Goal: Transaction & Acquisition: Purchase product/service

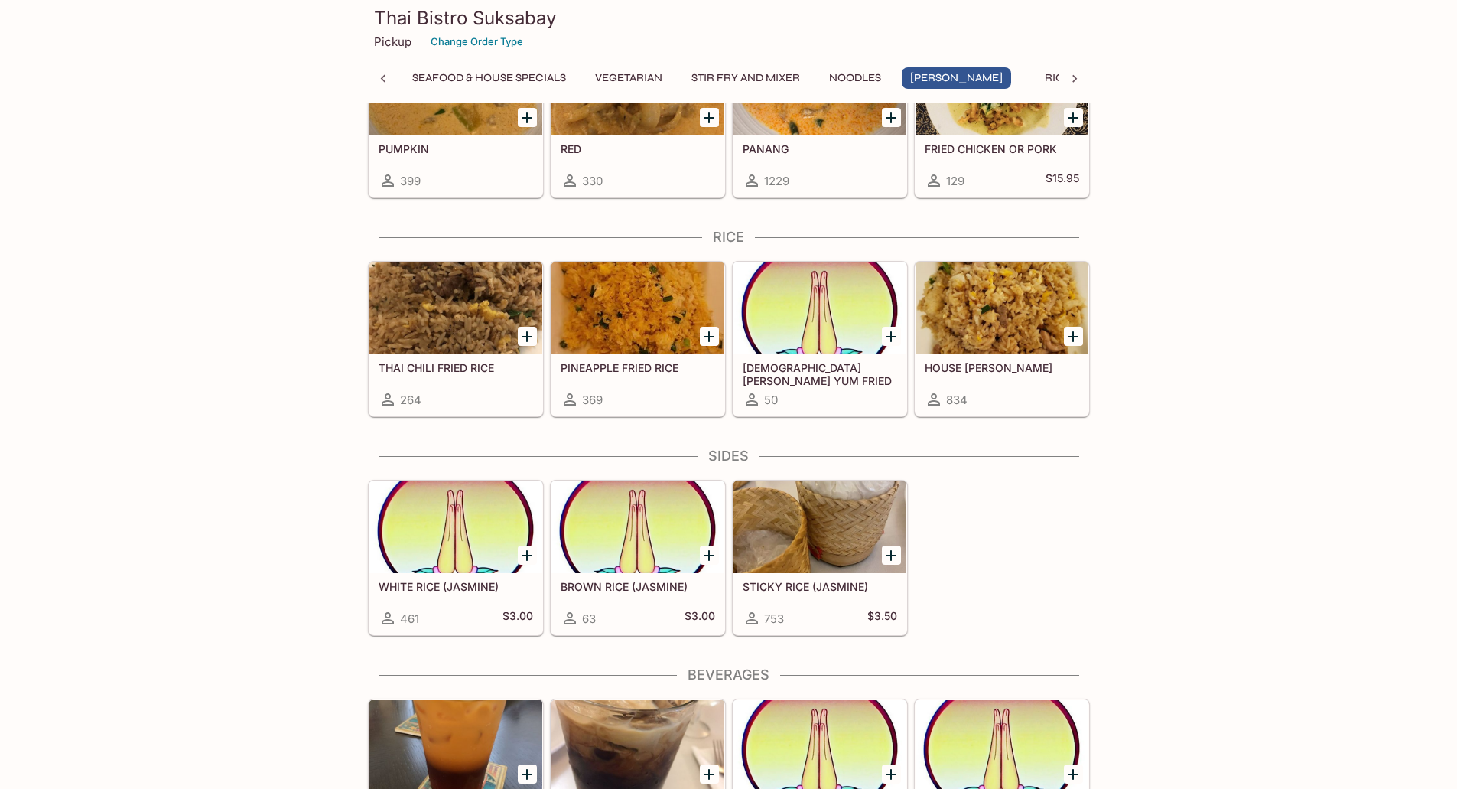
scroll to position [4010, 0]
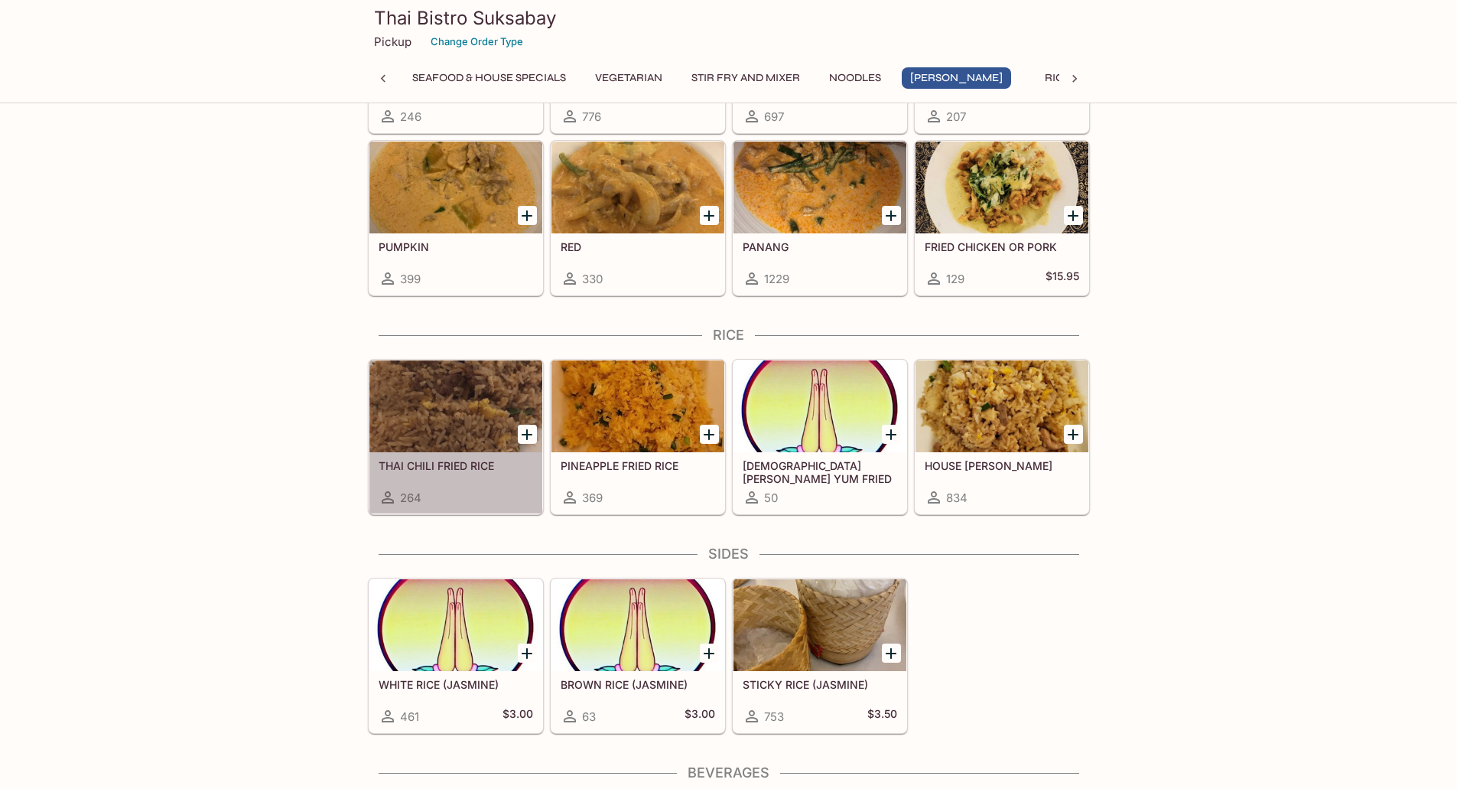
click at [460, 413] on div at bounding box center [455, 406] width 173 height 92
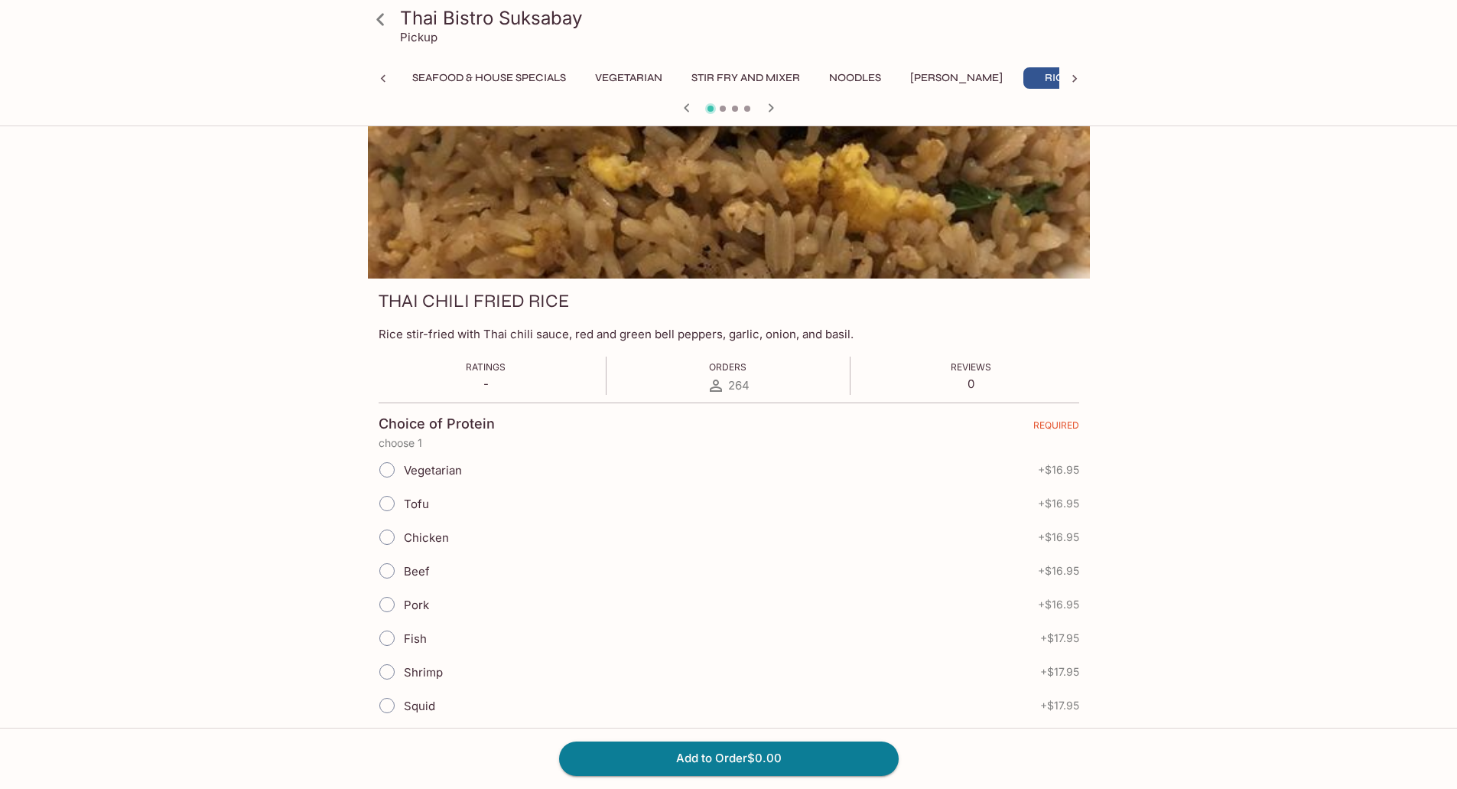
scroll to position [153, 0]
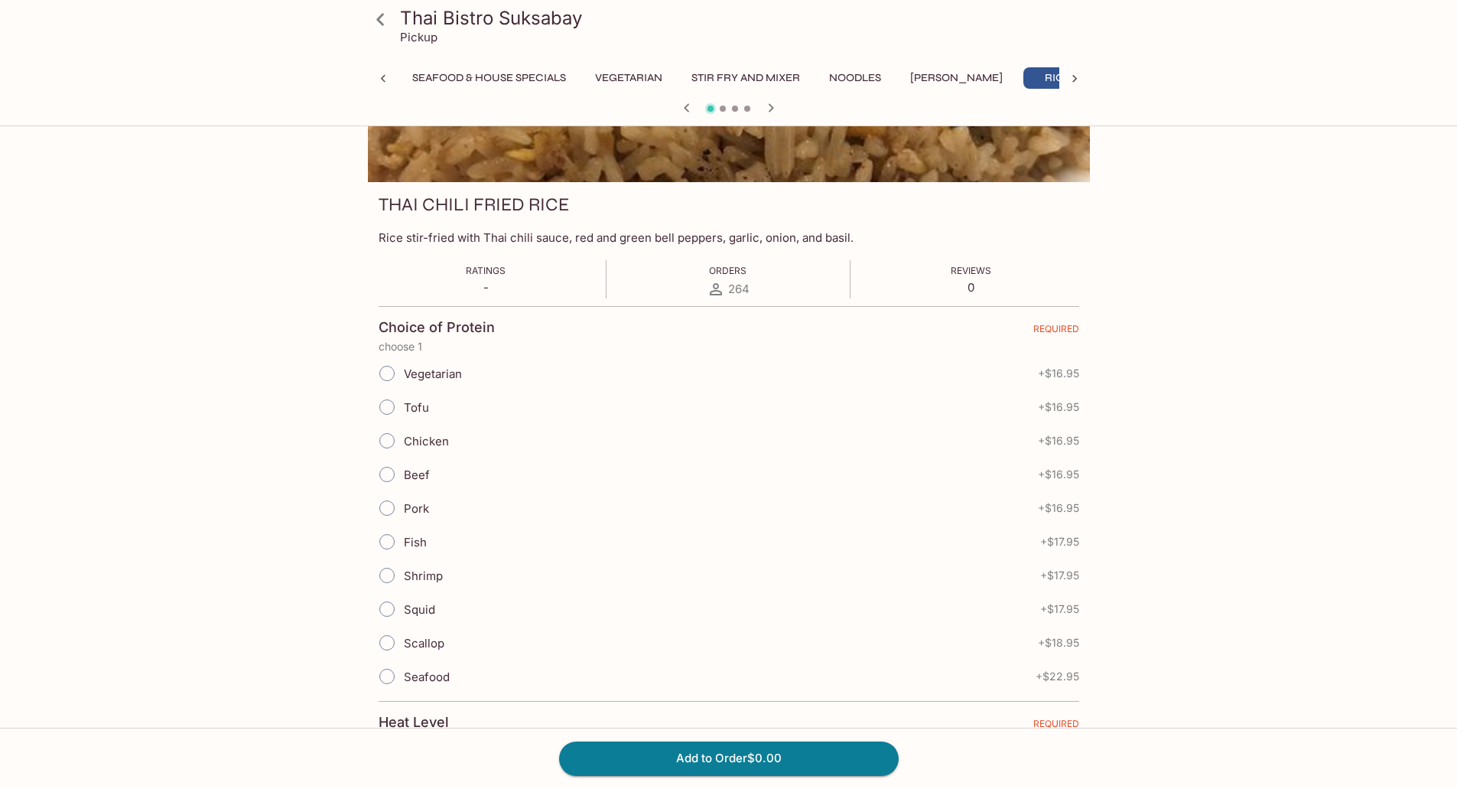
click at [388, 432] on input "Chicken" at bounding box center [387, 441] width 32 height 32
radio input "true"
click at [389, 480] on input "Beef" at bounding box center [387, 474] width 32 height 32
radio input "true"
click at [390, 447] on input "Chicken" at bounding box center [387, 441] width 32 height 32
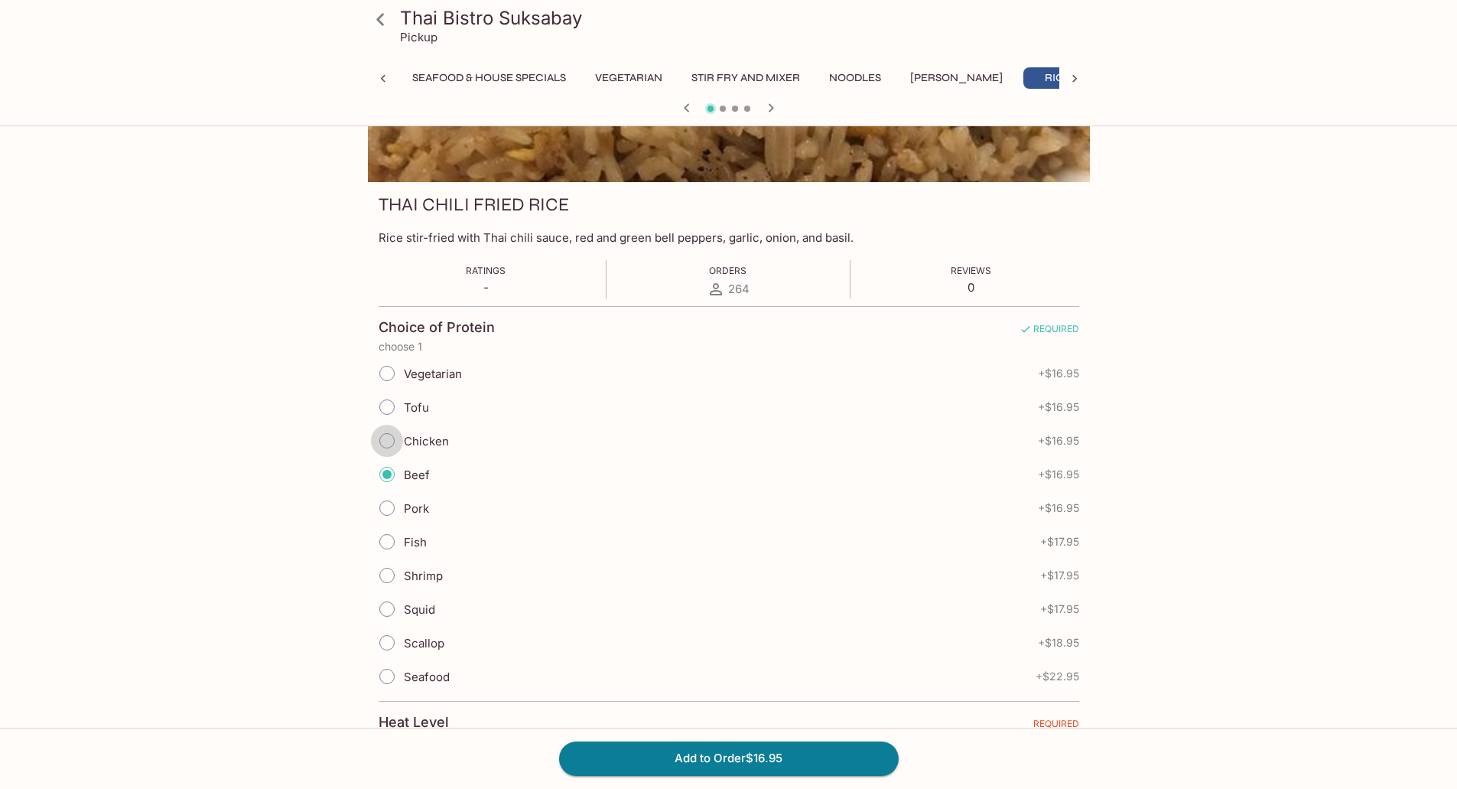
radio input "true"
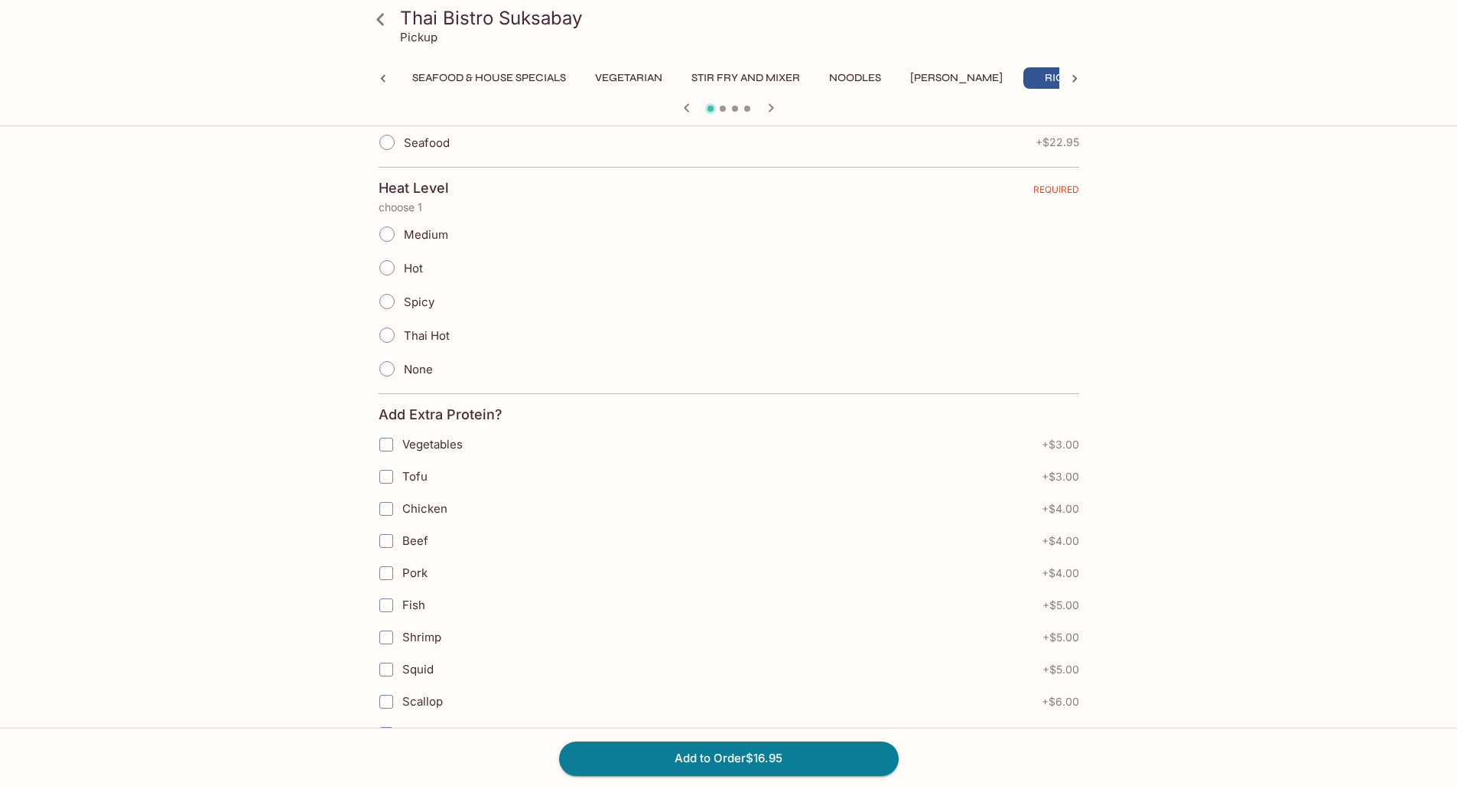
scroll to position [688, 0]
click at [386, 542] on input "Beef" at bounding box center [386, 539] width 31 height 31
checkbox input "true"
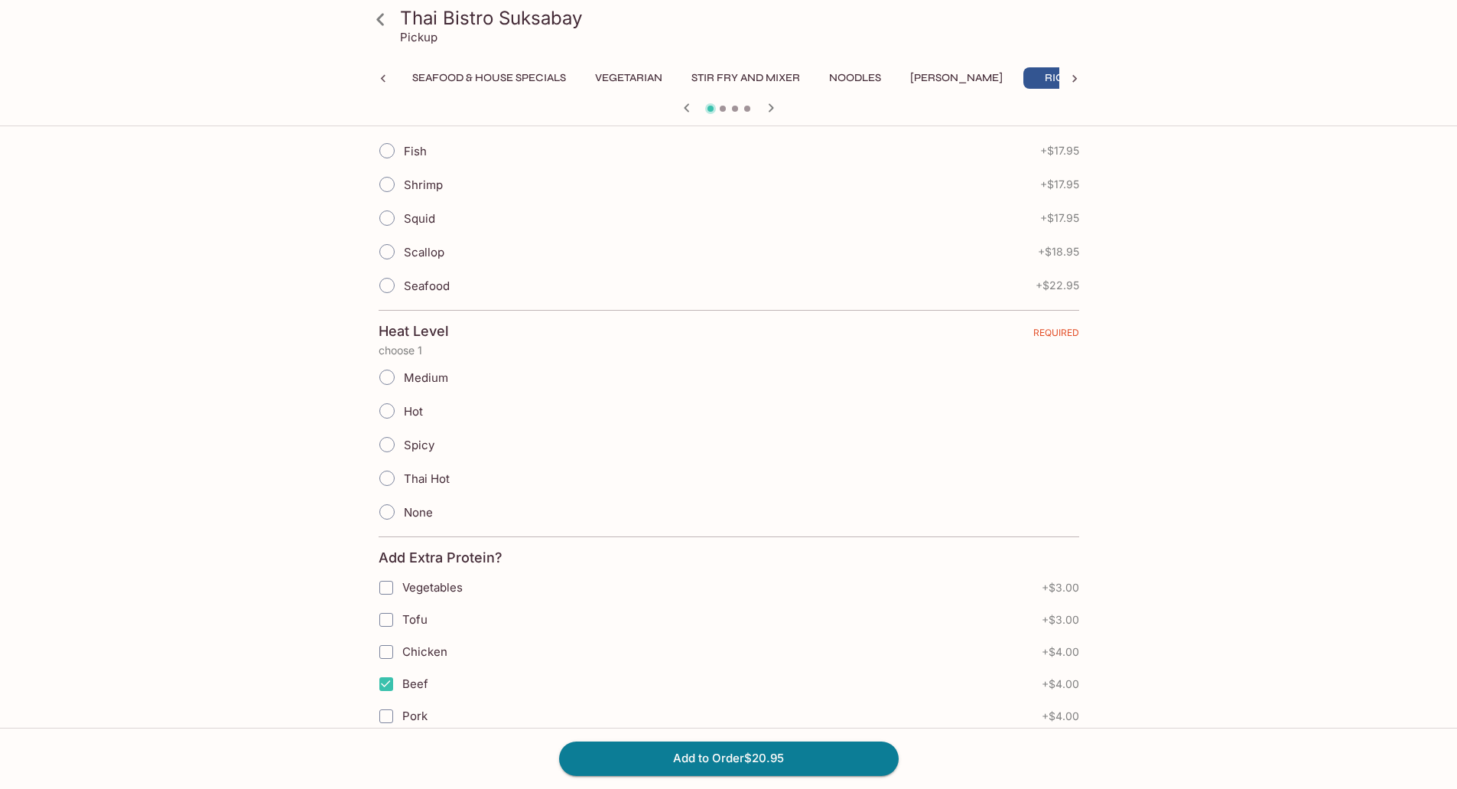
scroll to position [0, 0]
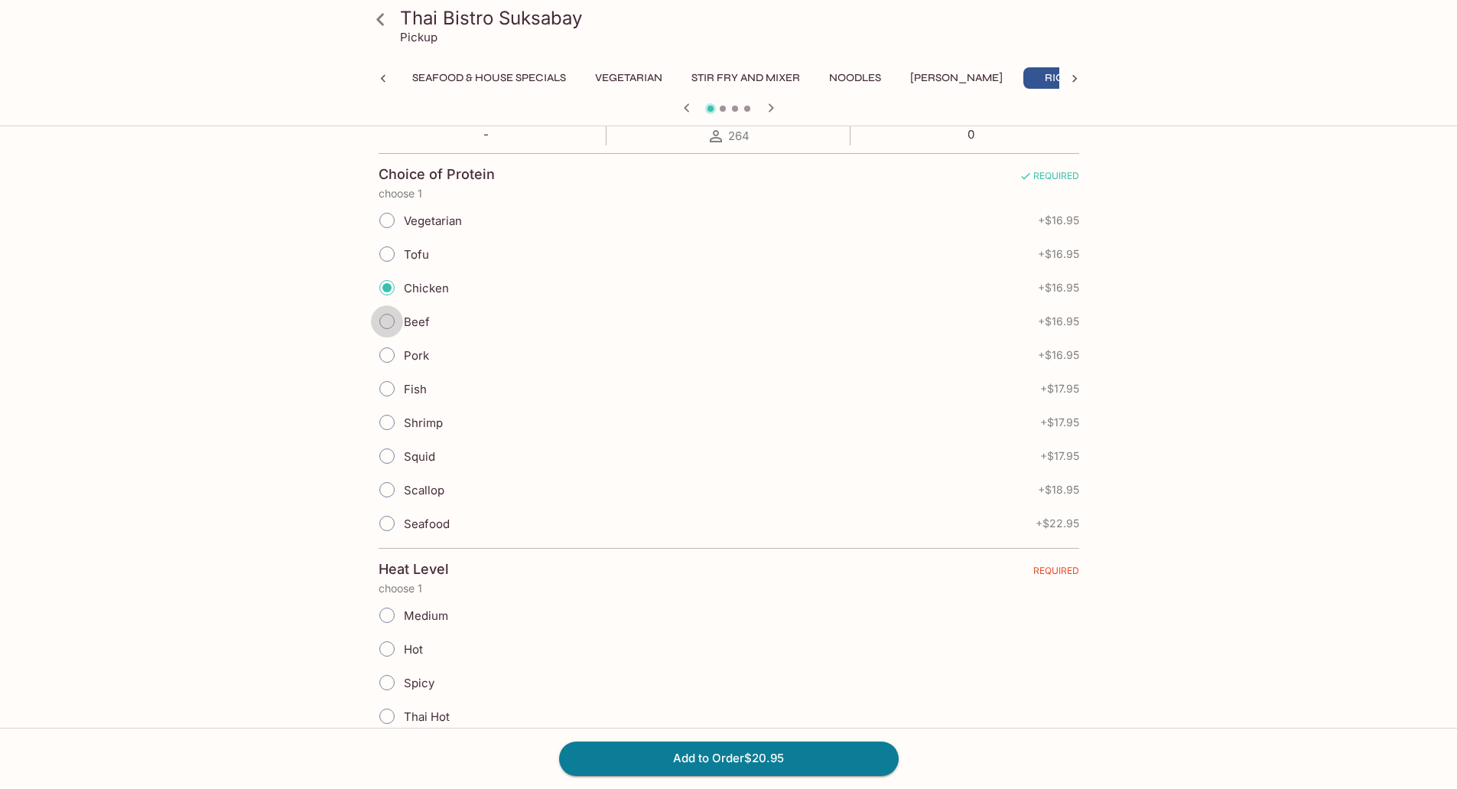
click at [394, 320] on input "Beef" at bounding box center [387, 321] width 32 height 32
radio input "true"
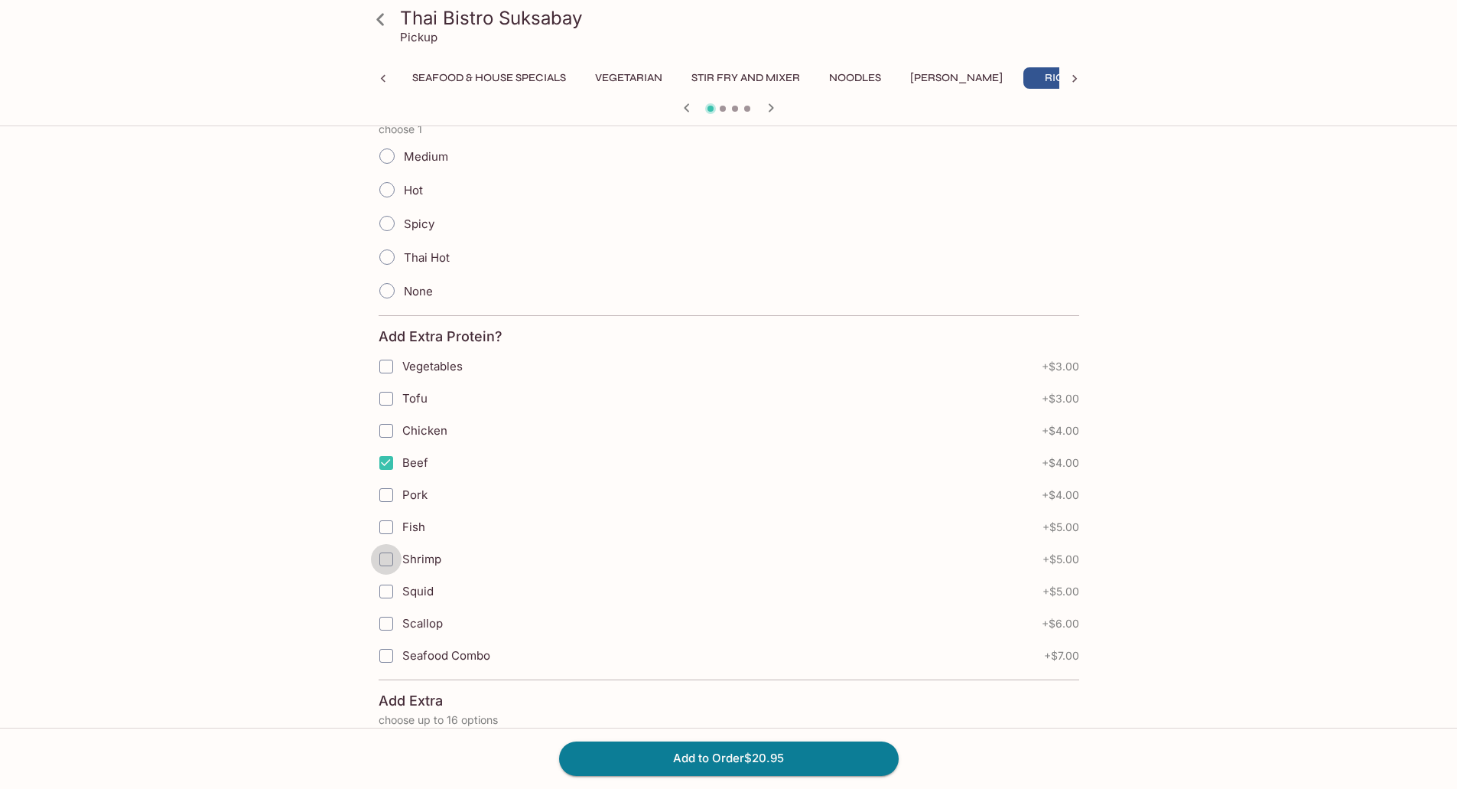
click at [383, 559] on input "Shrimp" at bounding box center [386, 559] width 31 height 31
checkbox input "true"
click at [389, 464] on input "Beef" at bounding box center [386, 462] width 31 height 31
checkbox input "false"
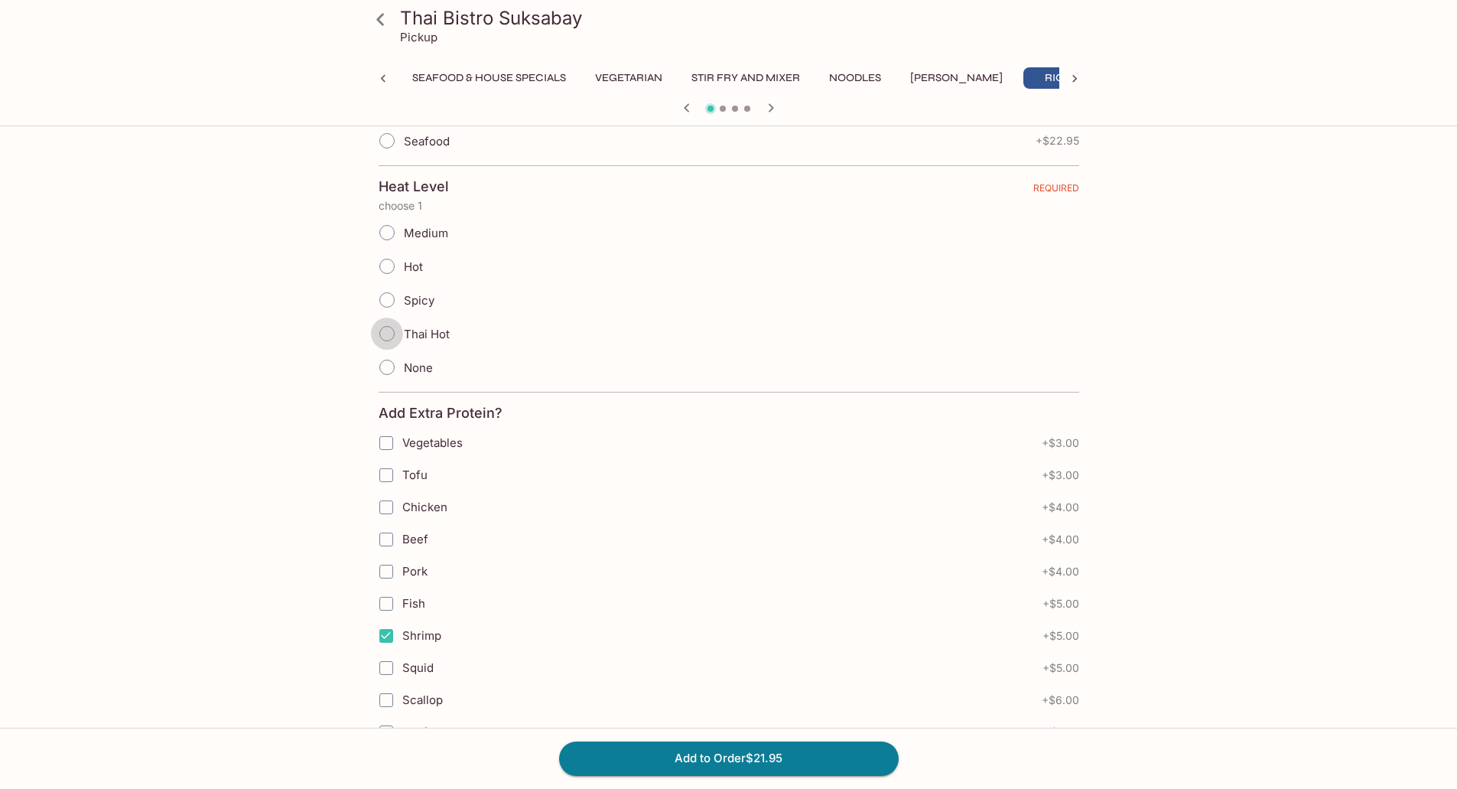
click at [381, 332] on input "Thai Hot" at bounding box center [387, 333] width 32 height 32
radio input "true"
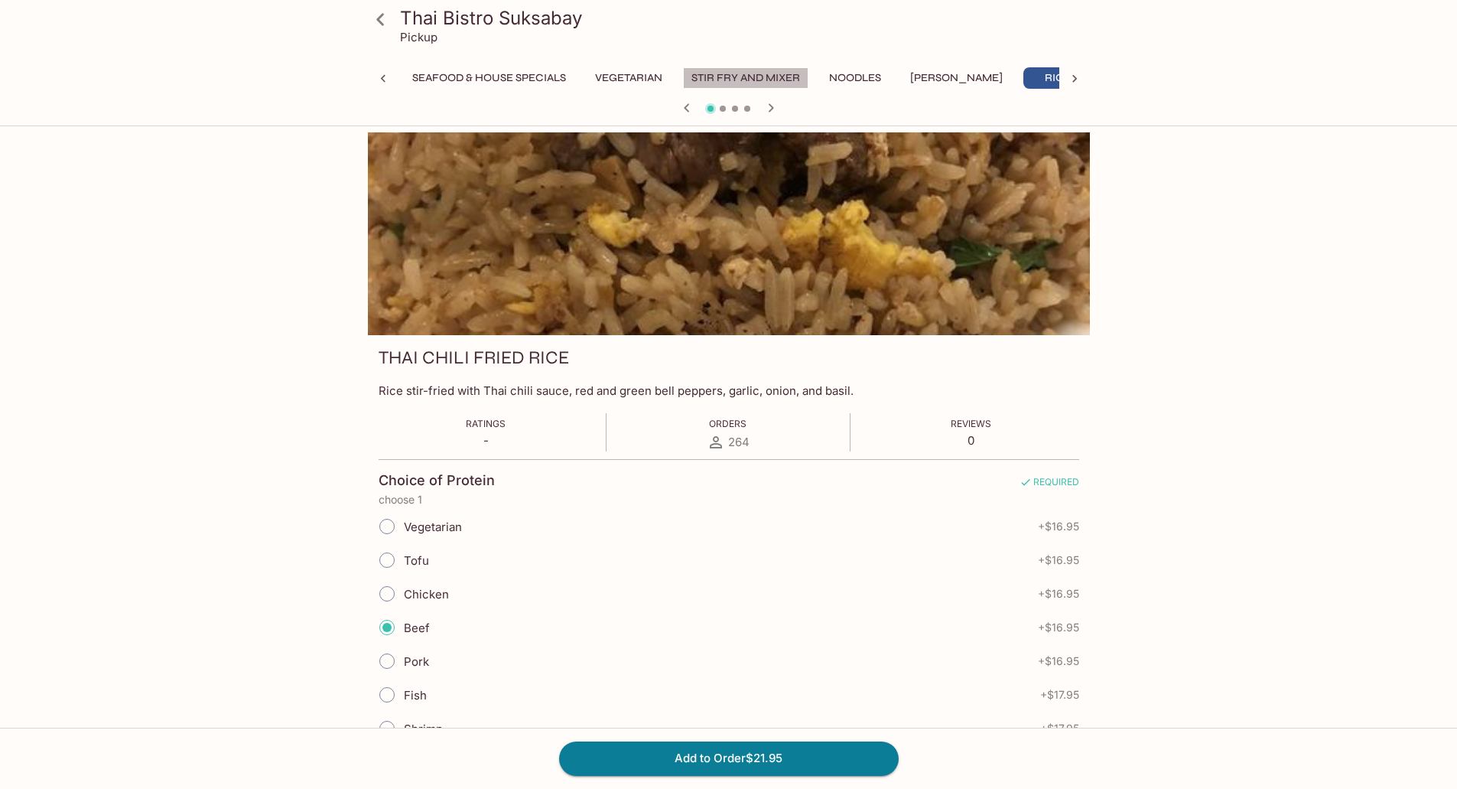
click at [731, 80] on button "Stir Fry and Mixer" at bounding box center [745, 77] width 125 height 21
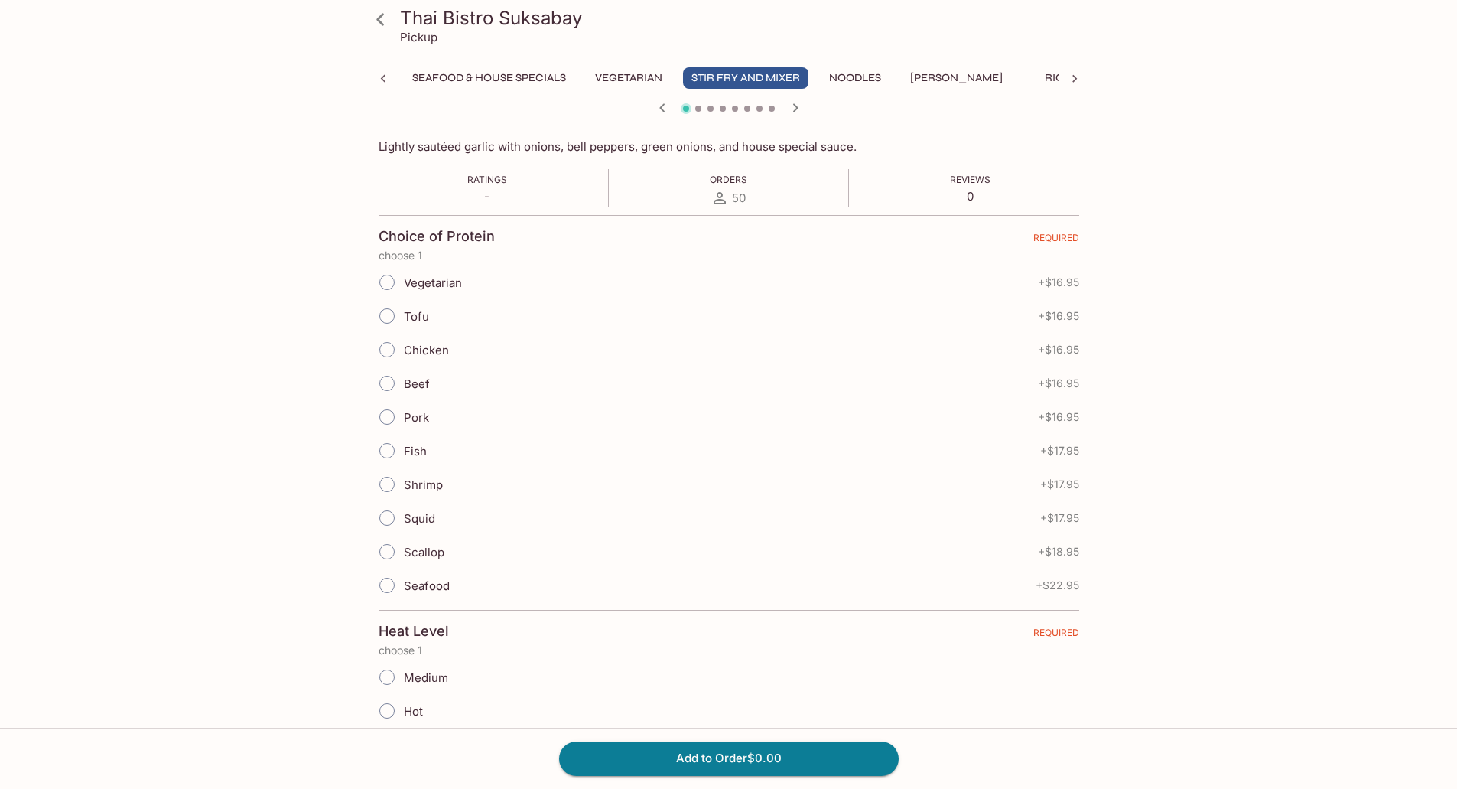
scroll to position [76, 0]
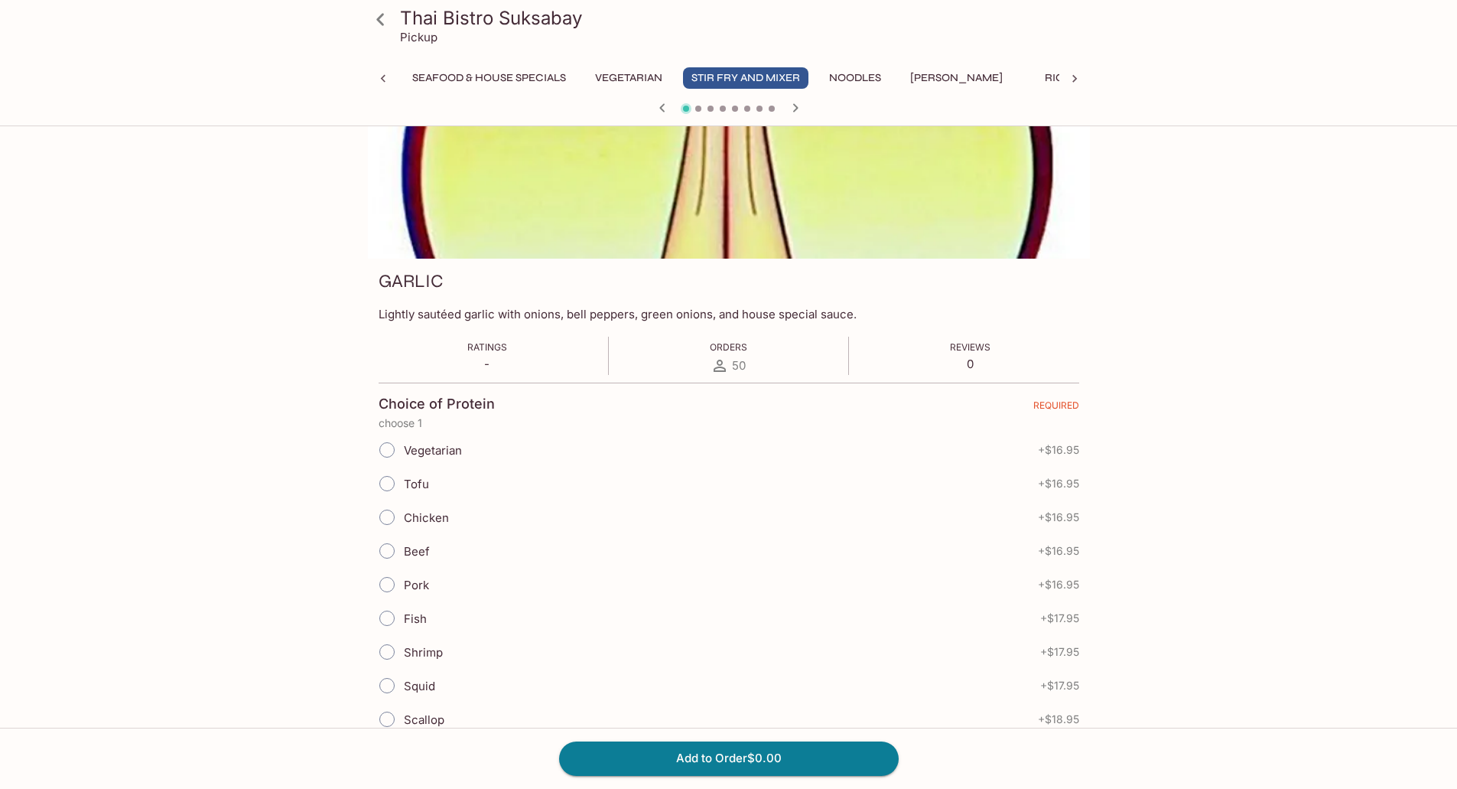
click at [481, 75] on button "Seafood & House Specials" at bounding box center [489, 77] width 171 height 21
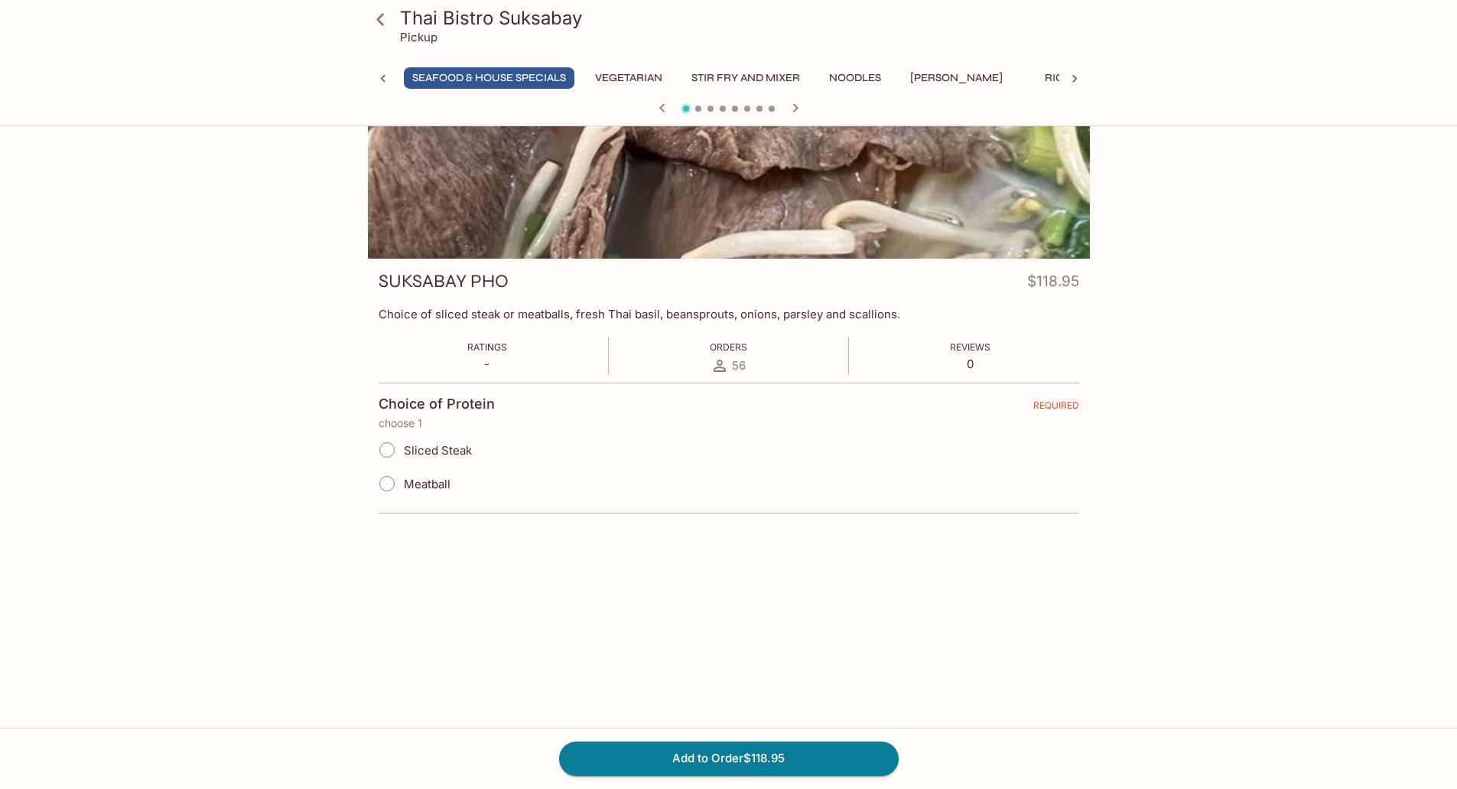
click at [1075, 71] on icon at bounding box center [1074, 78] width 15 height 15
click at [491, 80] on button "Stir Fry and Mixer" at bounding box center [490, 77] width 125 height 21
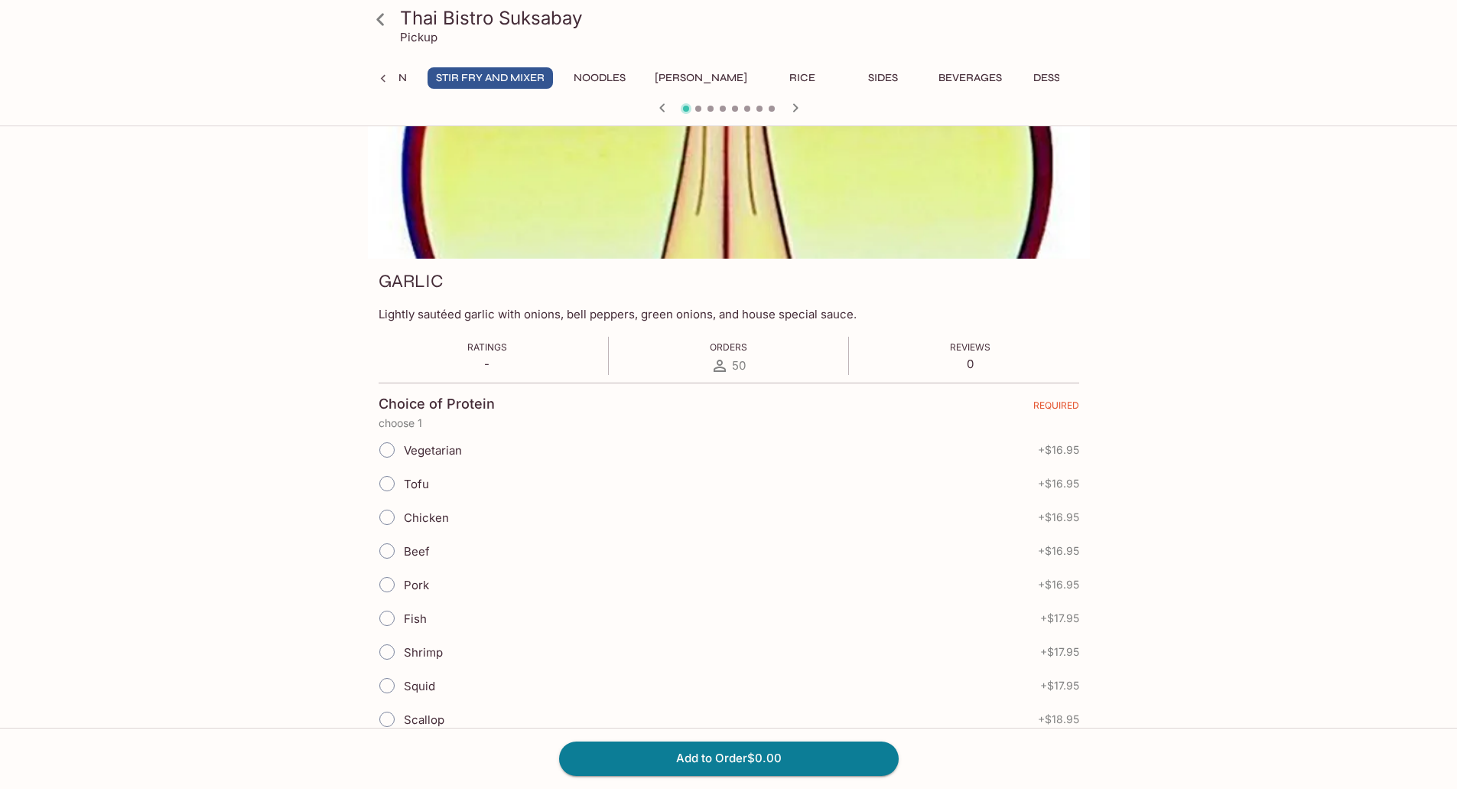
click at [604, 76] on button "Noodles" at bounding box center [599, 77] width 69 height 21
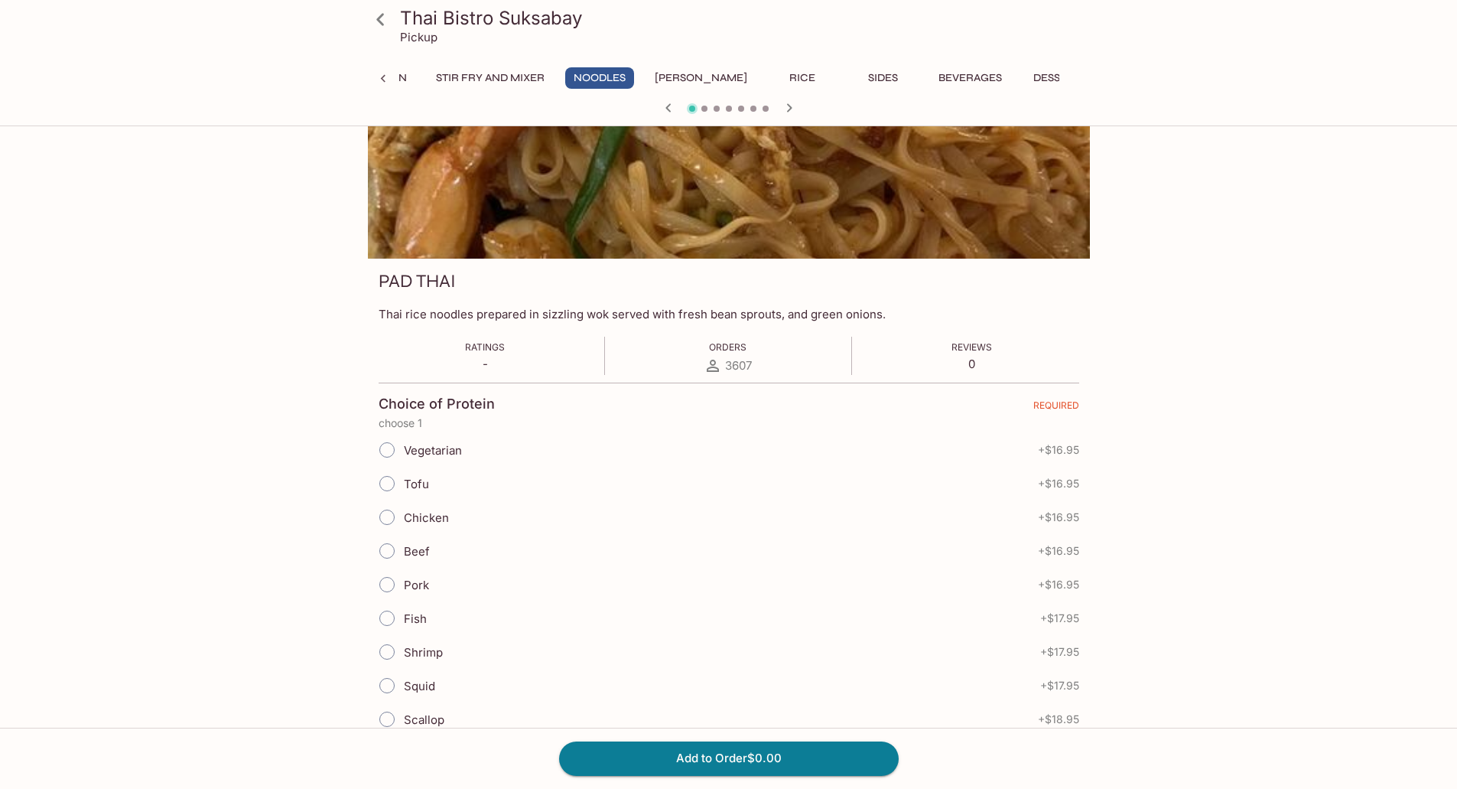
click at [698, 76] on button "[PERSON_NAME]" at bounding box center [700, 77] width 109 height 21
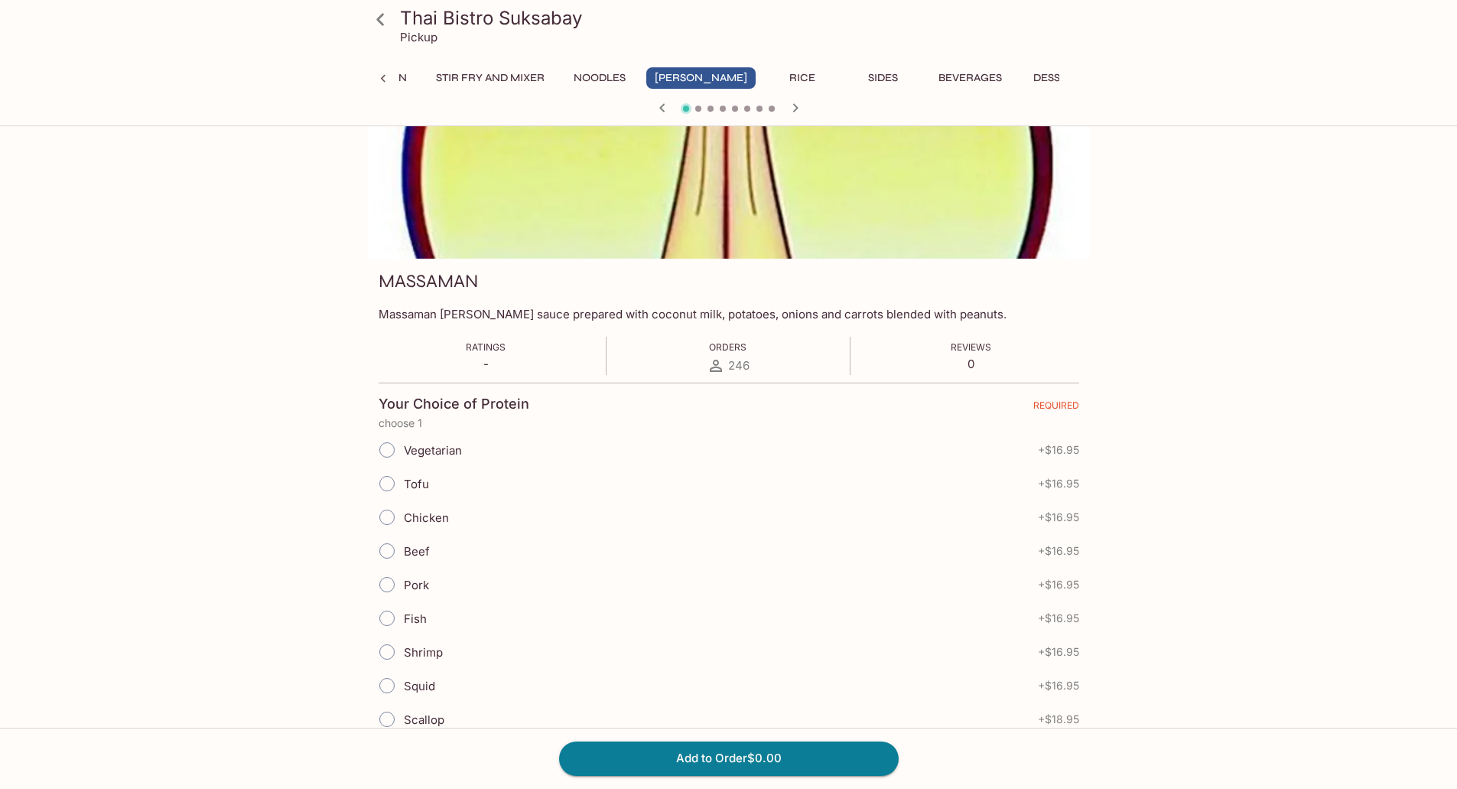
click at [452, 81] on button "Stir Fry and Mixer" at bounding box center [490, 77] width 125 height 21
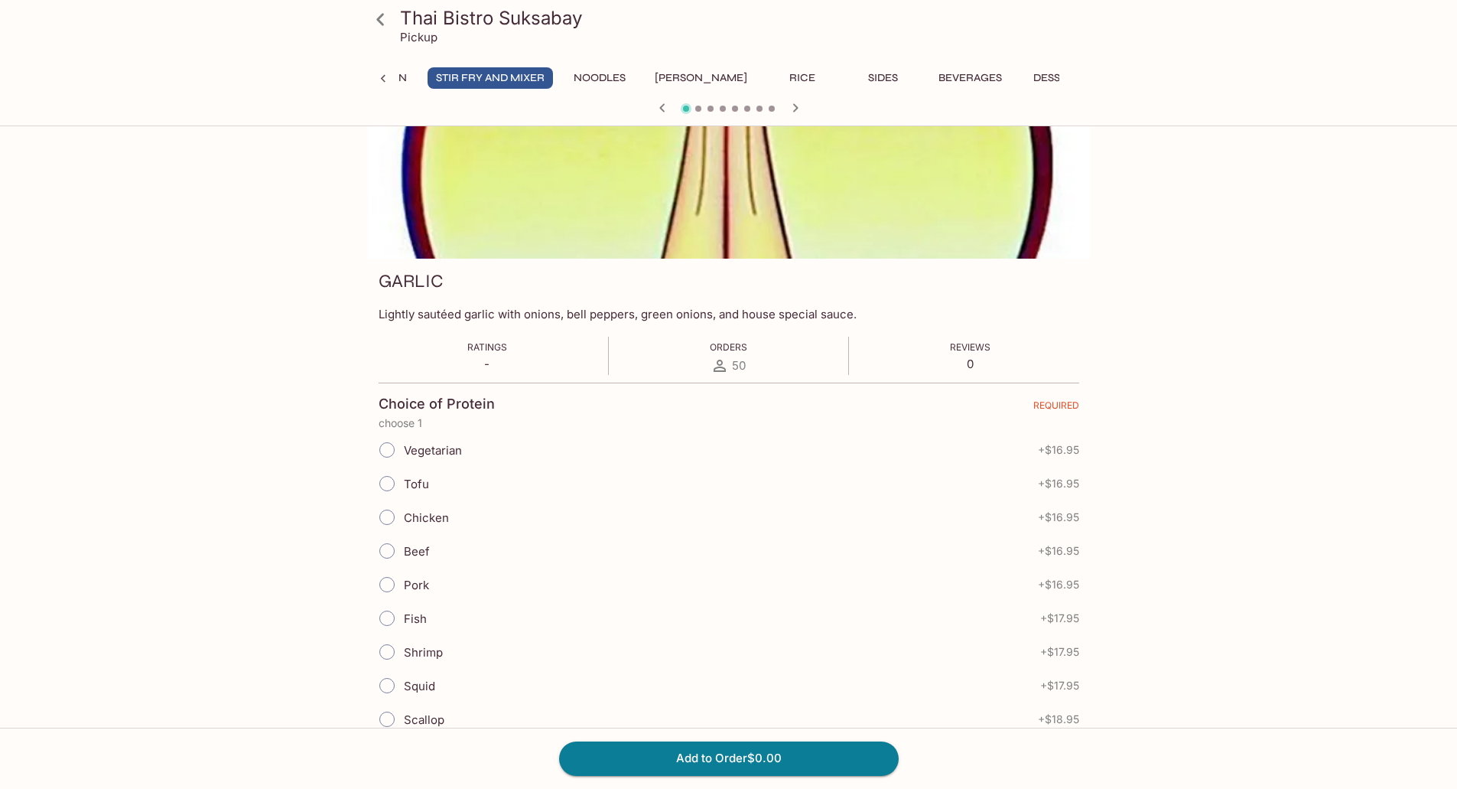
click at [389, 79] on icon at bounding box center [383, 78] width 15 height 15
click at [383, 77] on icon at bounding box center [382, 79] width 5 height 8
click at [584, 78] on button "Appetizers" at bounding box center [571, 77] width 82 height 21
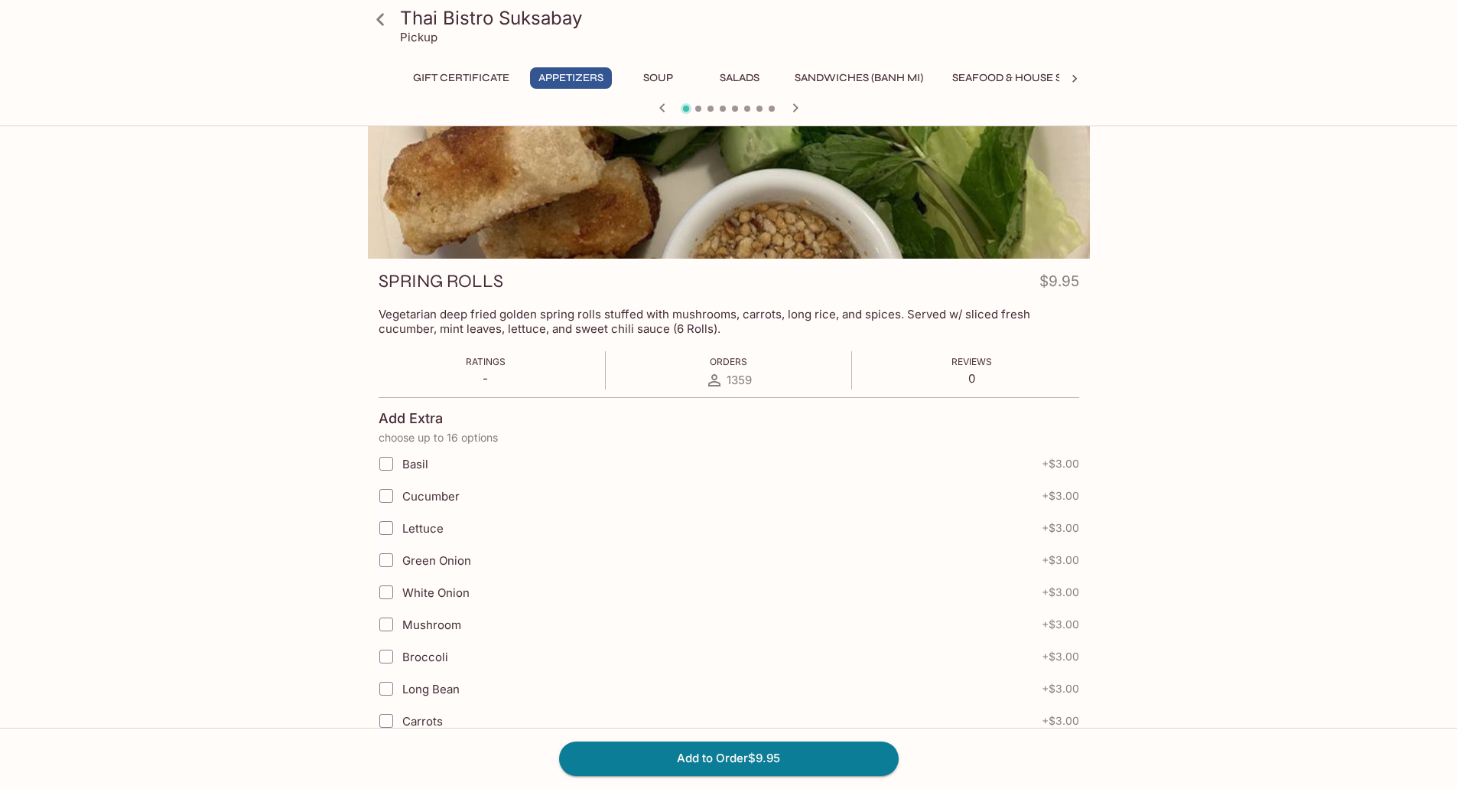
click at [841, 75] on button "Sandwiches (Banh Mi)" at bounding box center [858, 77] width 145 height 21
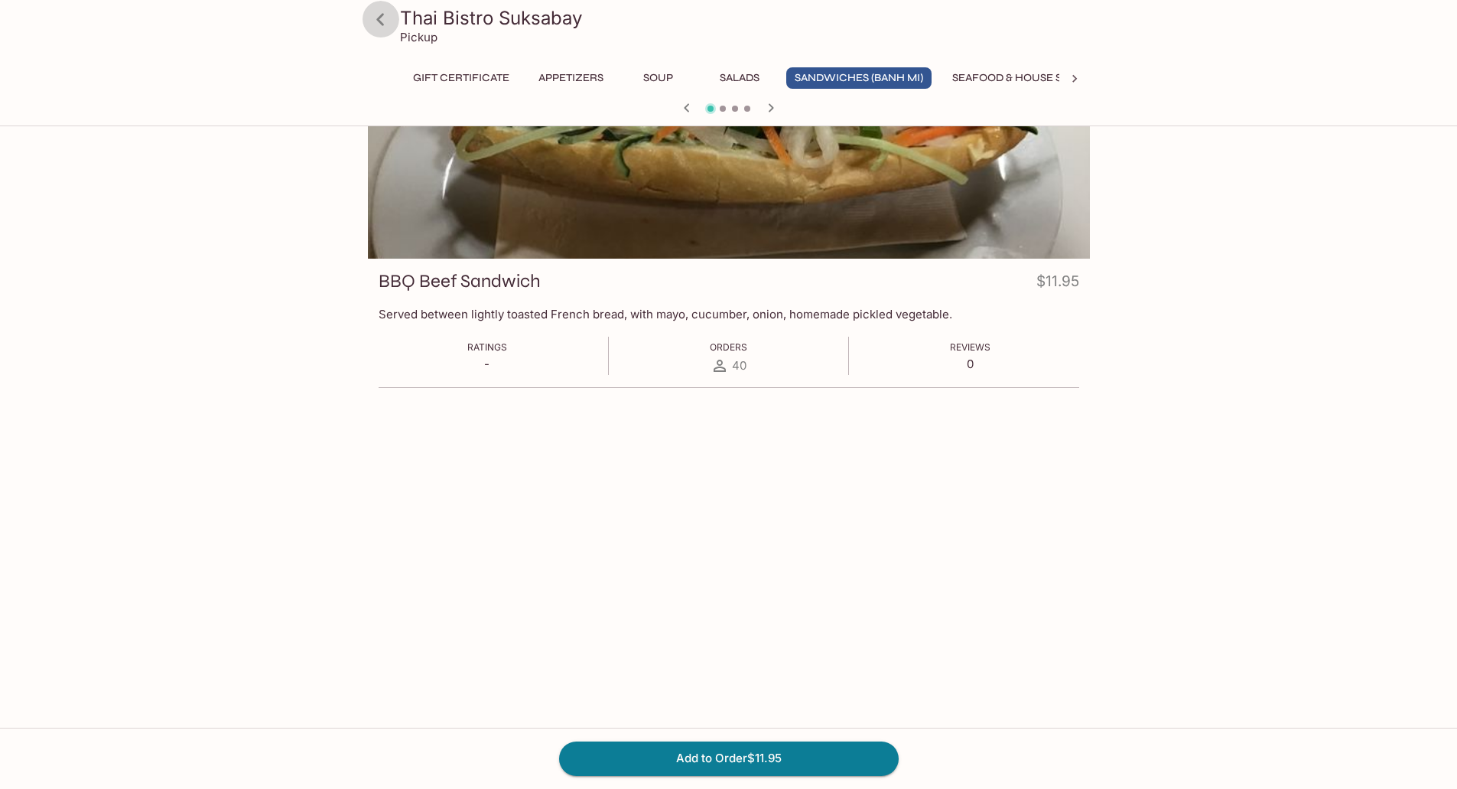
click at [385, 15] on icon at bounding box center [380, 19] width 27 height 27
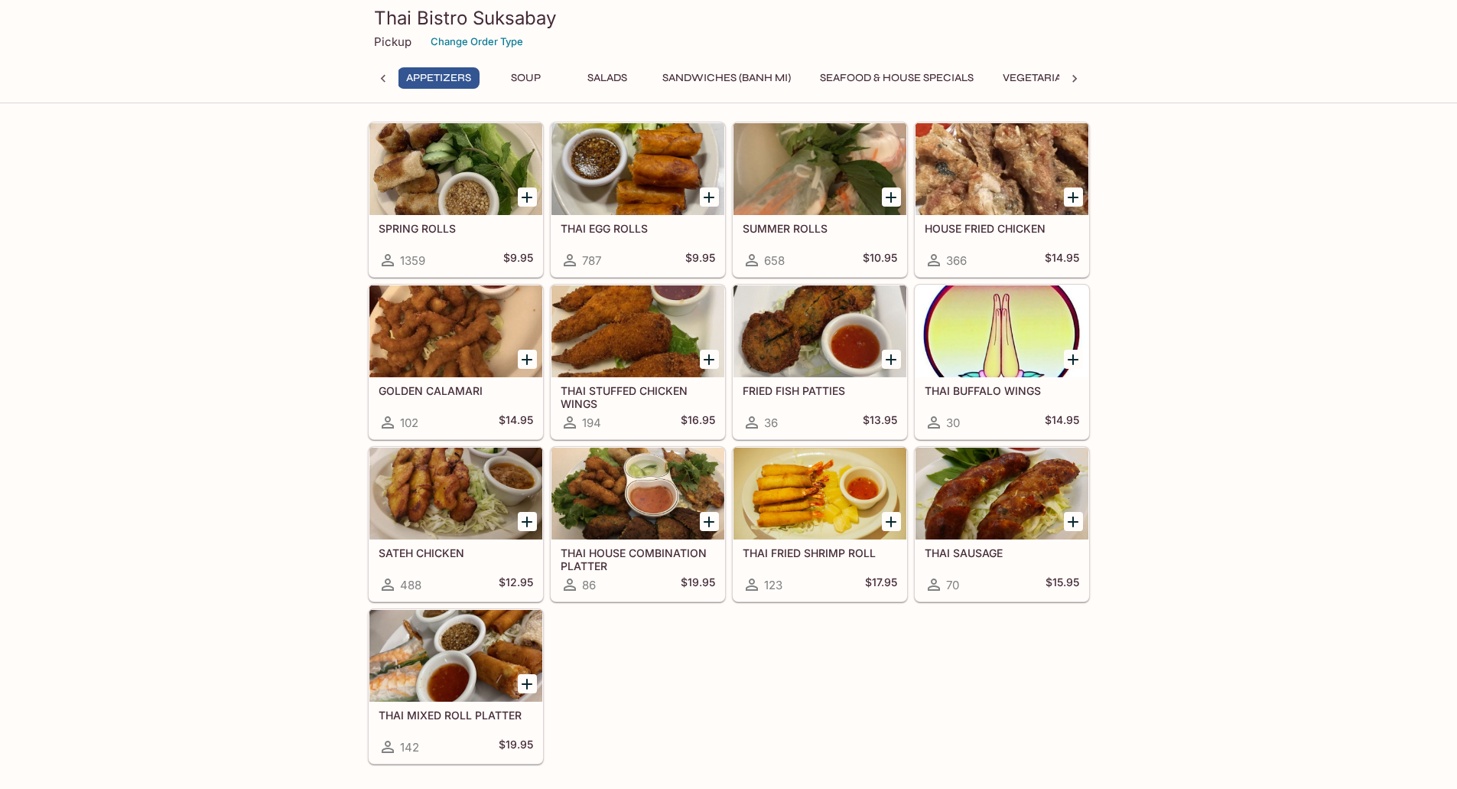
scroll to position [306, 0]
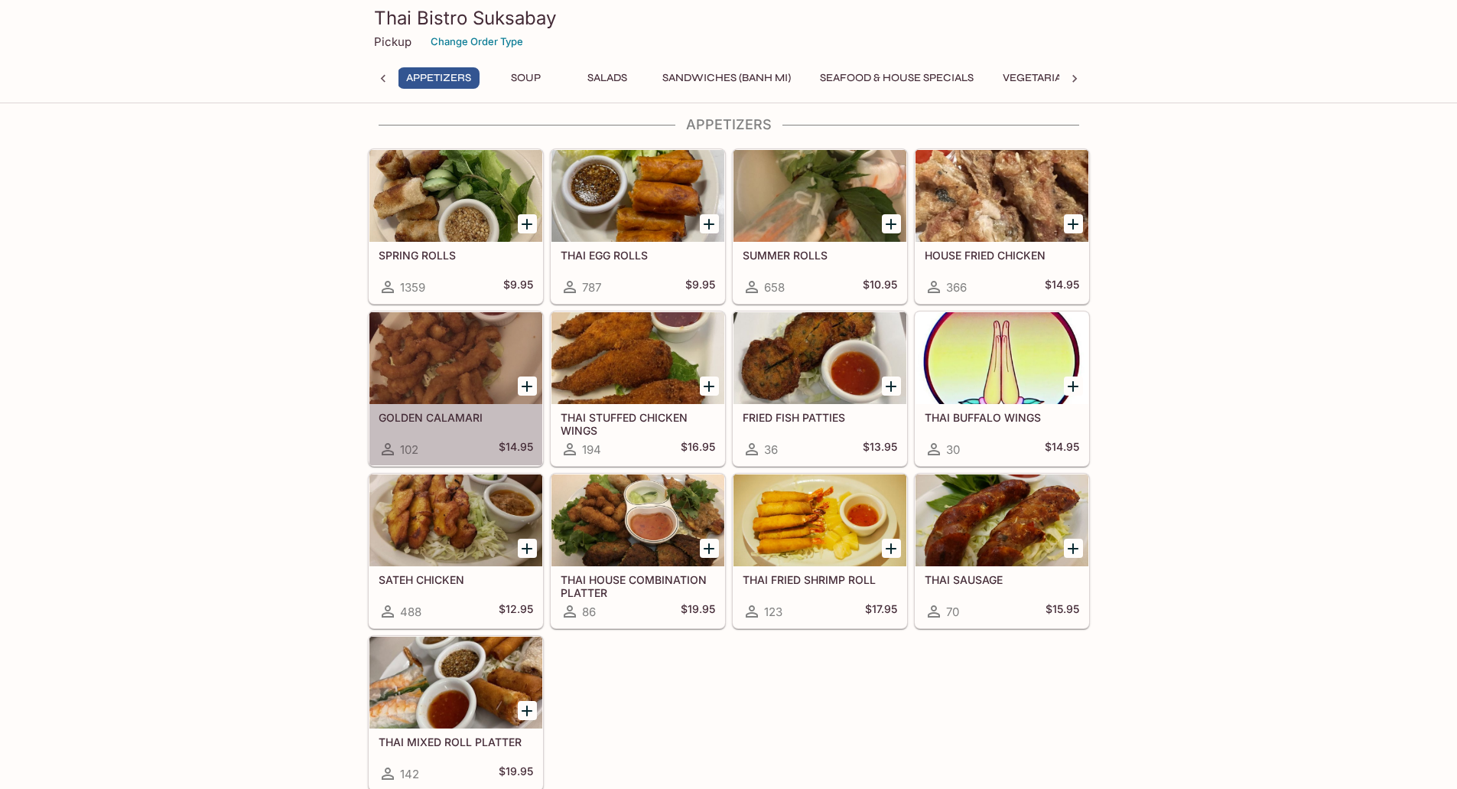
click at [475, 355] on div at bounding box center [455, 358] width 173 height 92
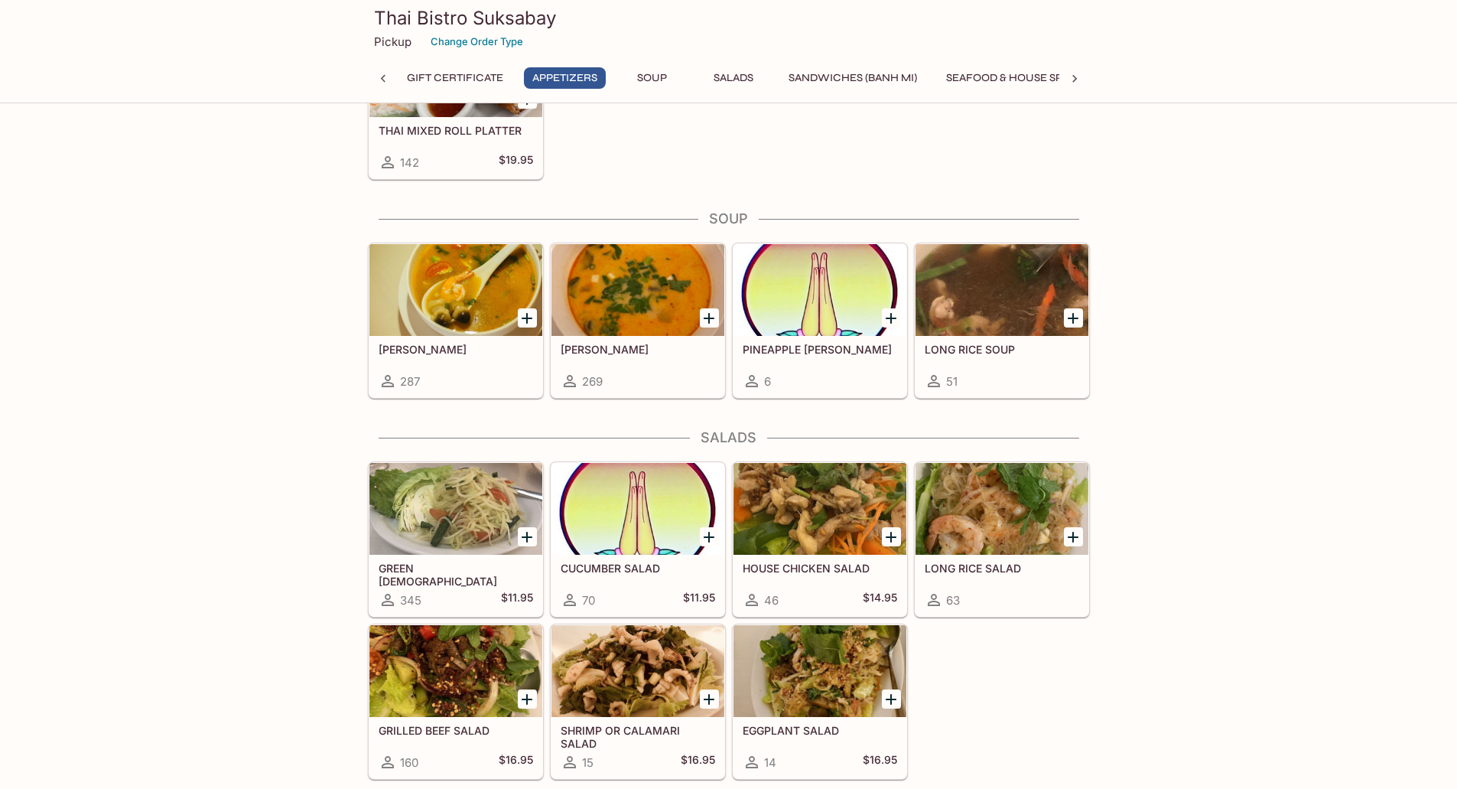
scroll to position [918, 0]
click at [639, 281] on div at bounding box center [637, 289] width 173 height 92
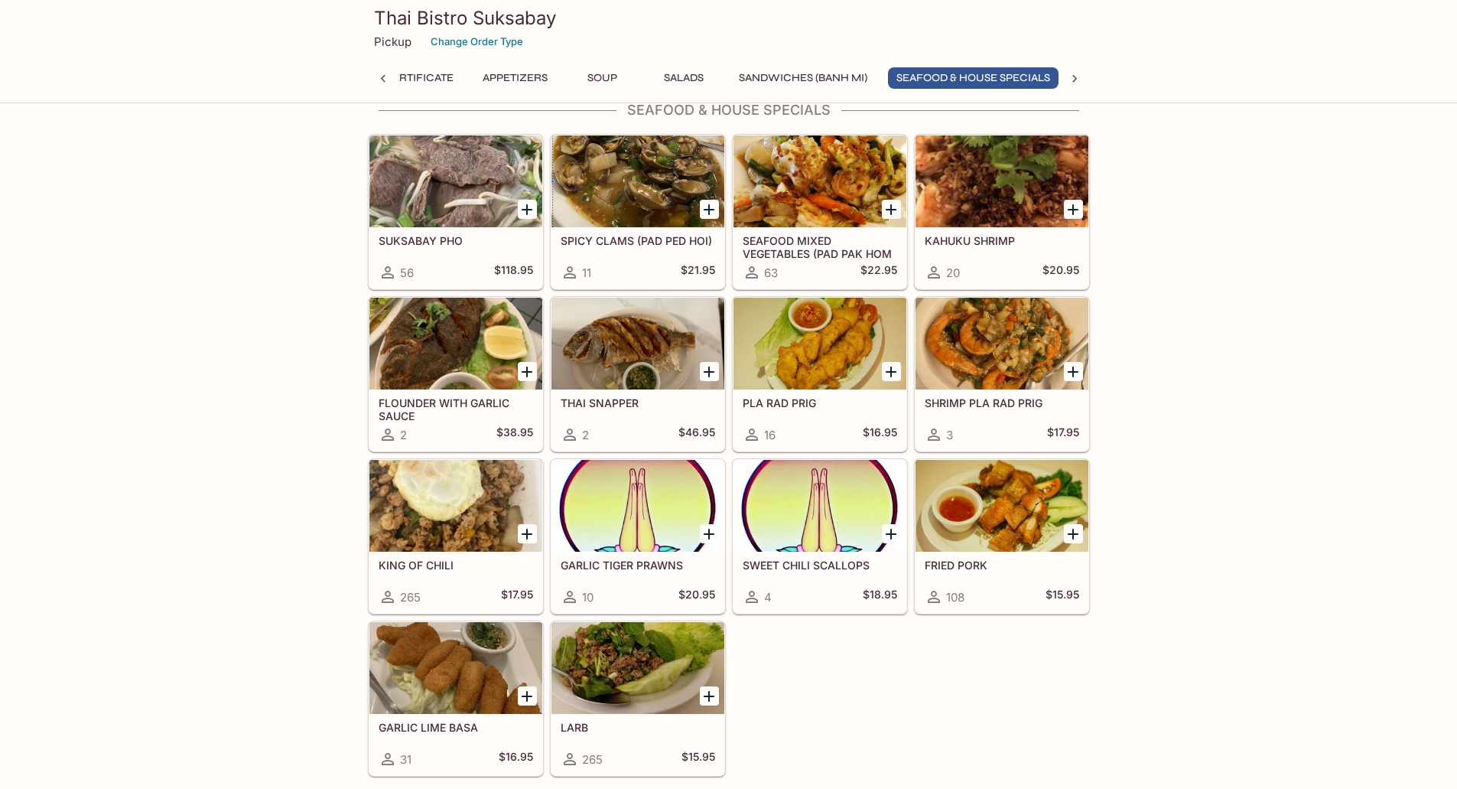
scroll to position [0, 60]
click at [1010, 363] on div at bounding box center [1002, 344] width 173 height 92
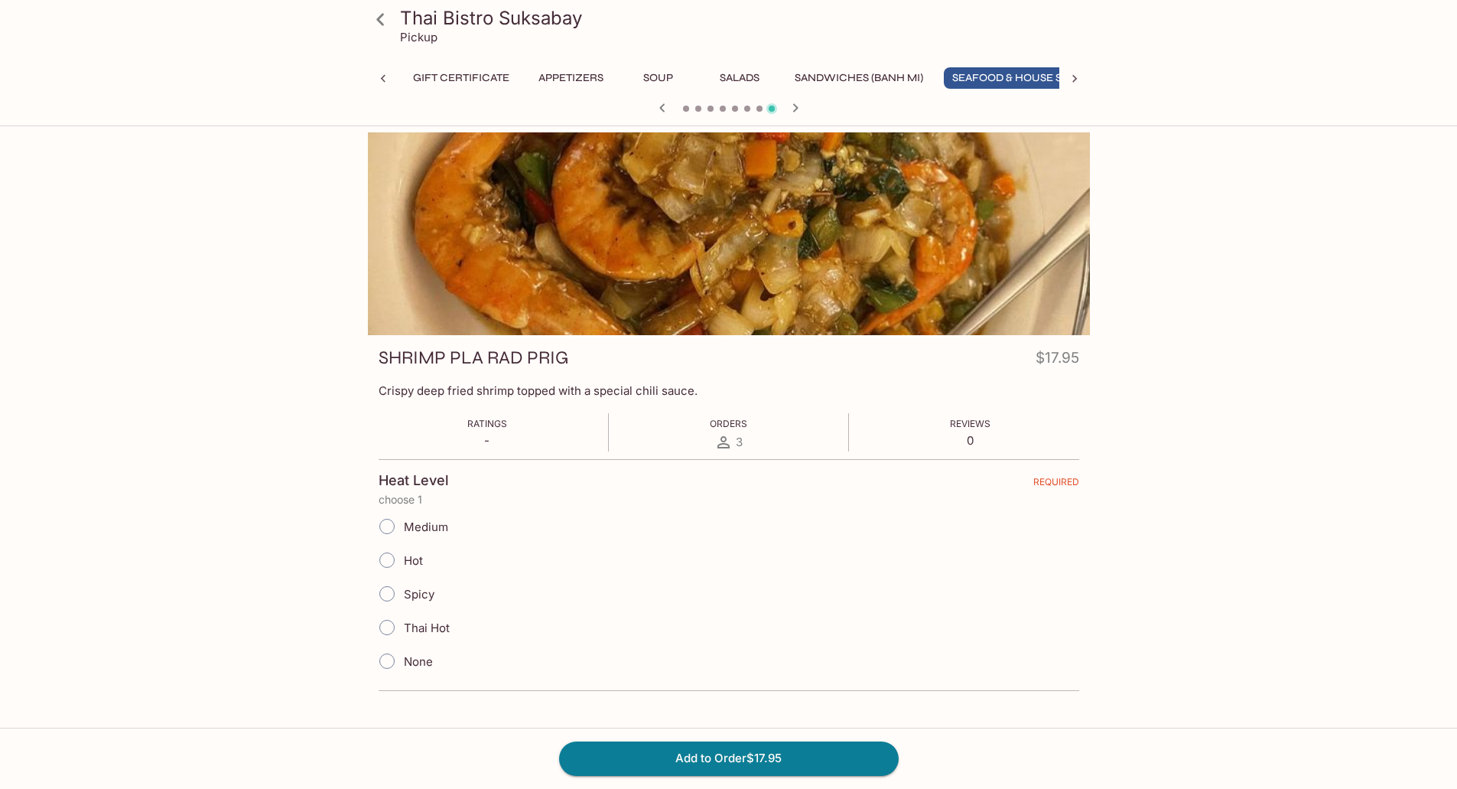
scroll to position [0, 60]
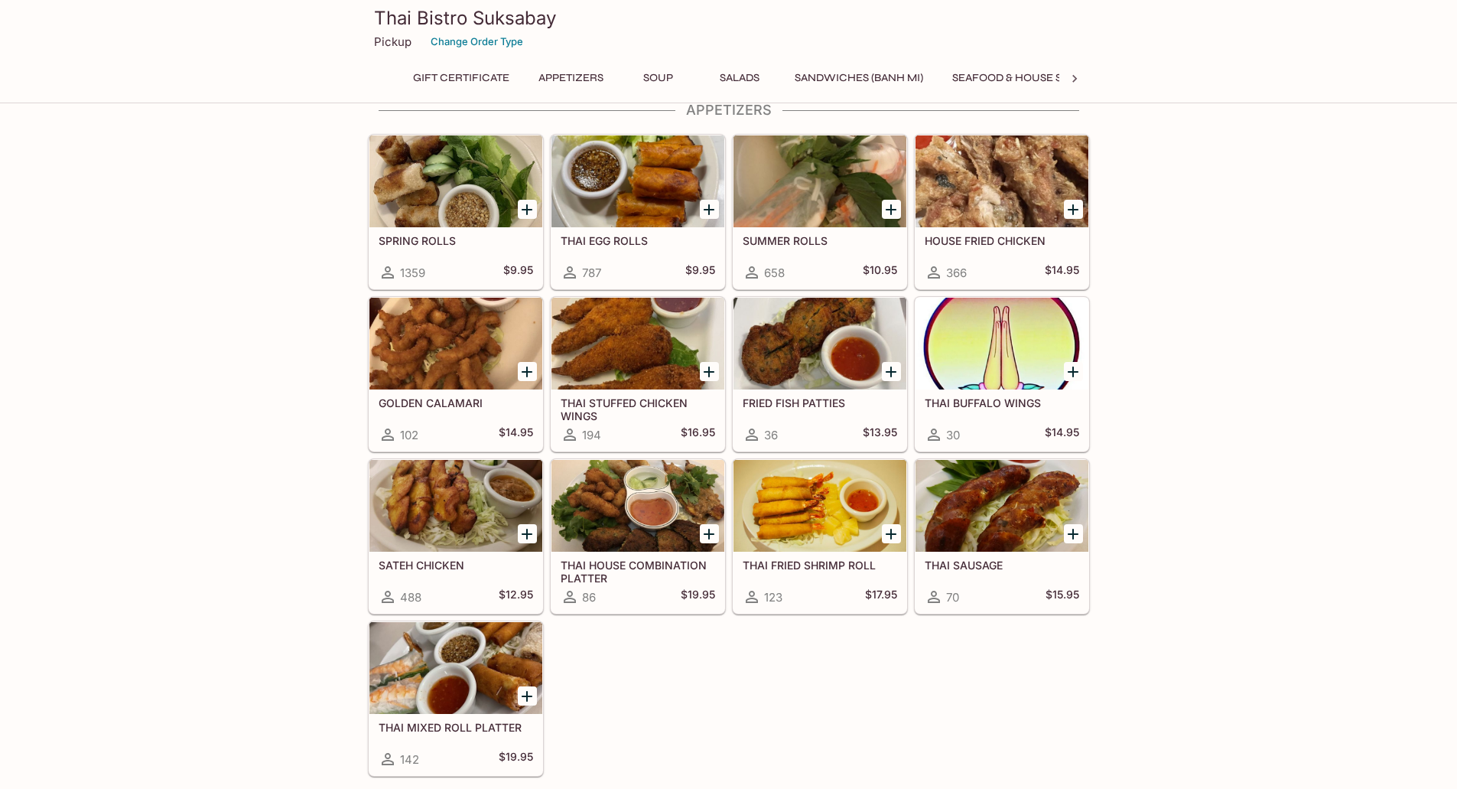
scroll to position [314, 0]
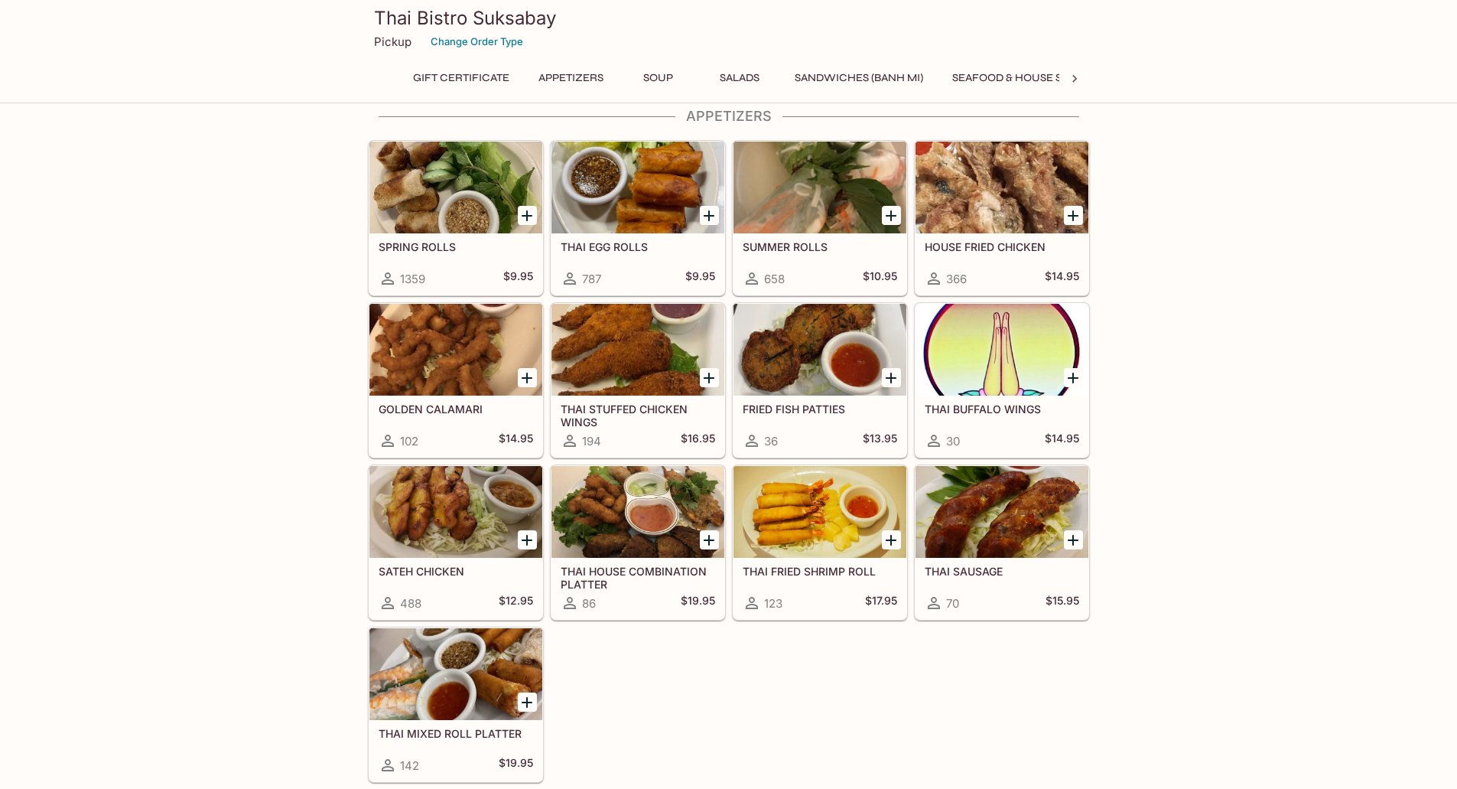
click at [486, 528] on div at bounding box center [455, 512] width 173 height 92
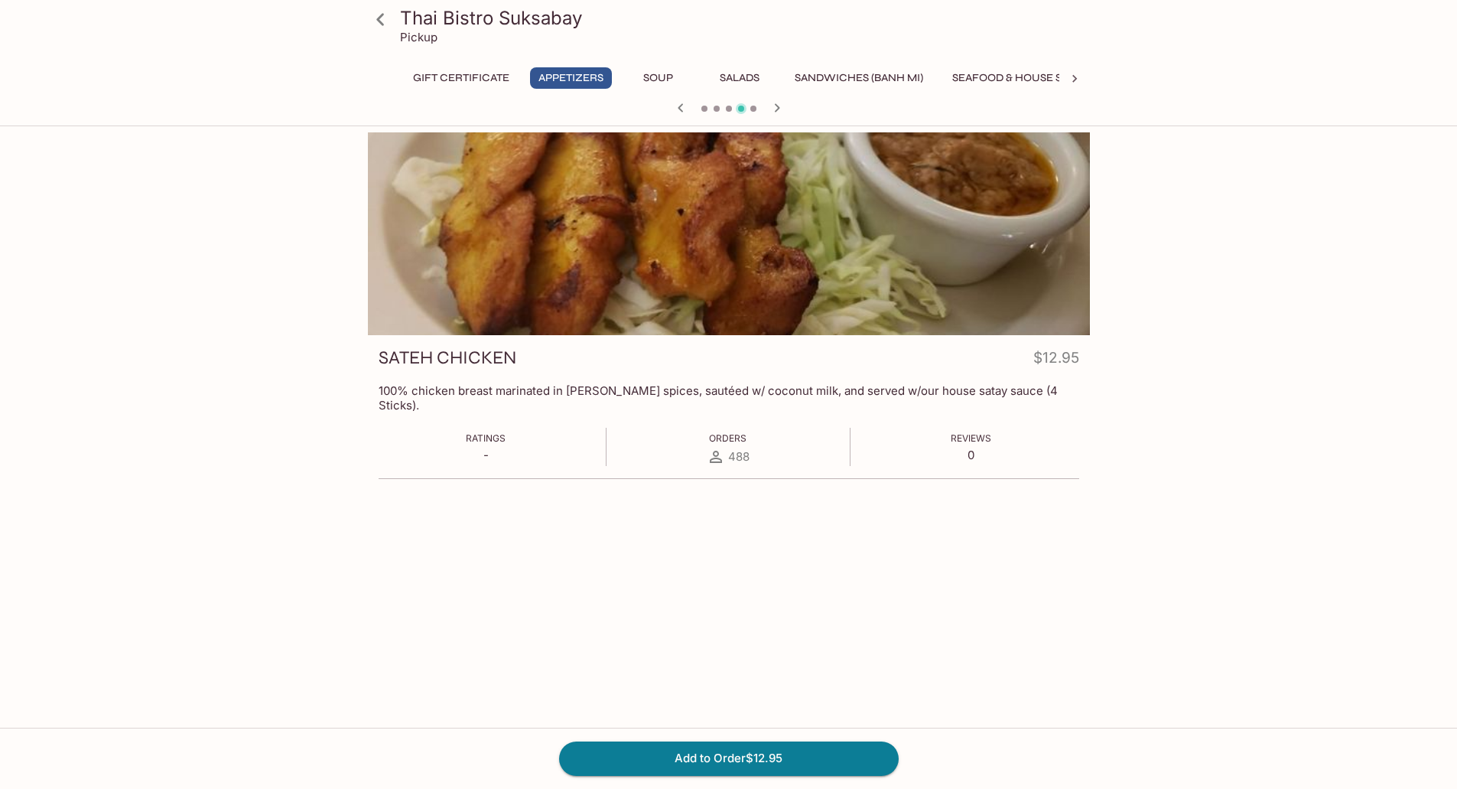
scroll to position [132, 0]
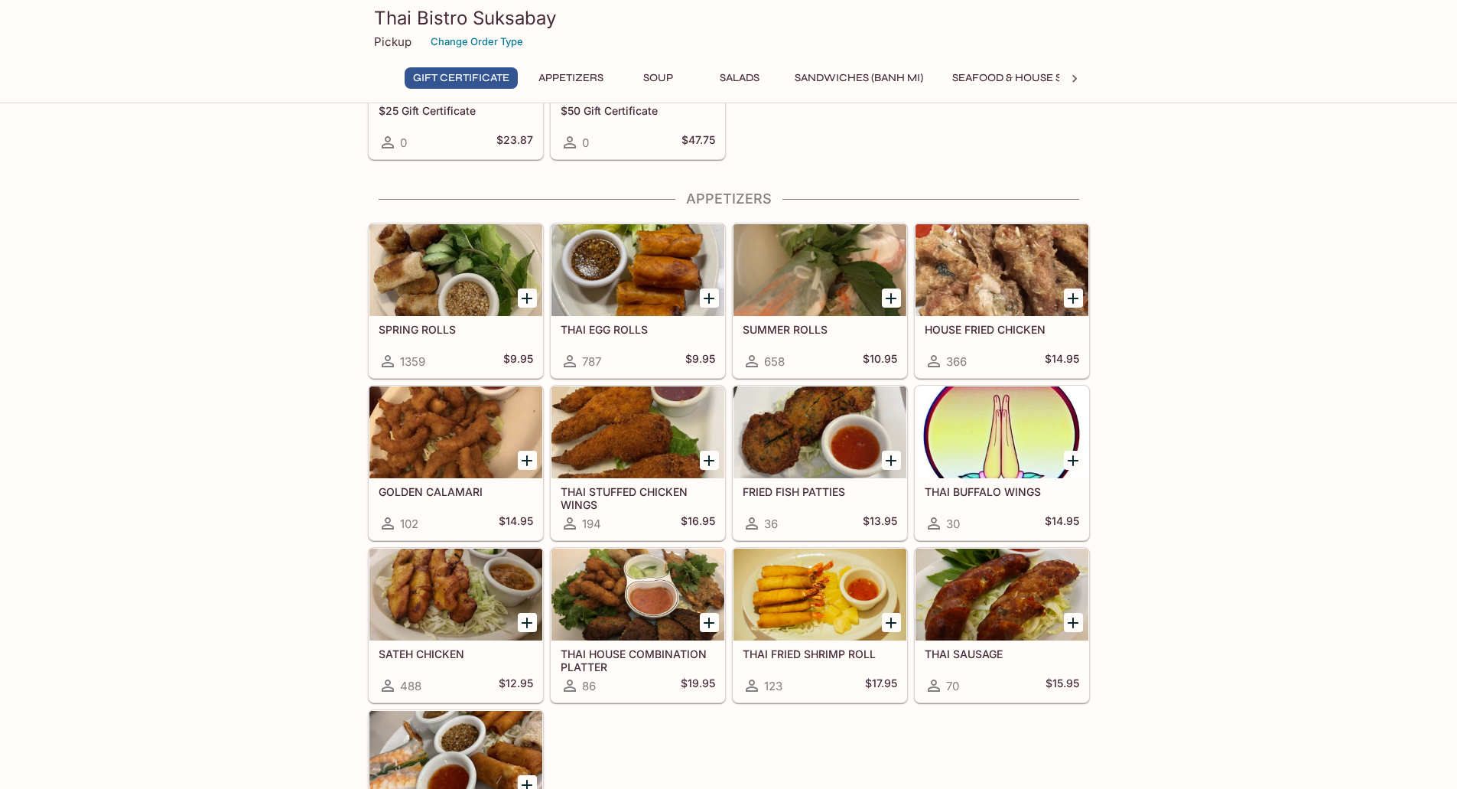
scroll to position [461, 0]
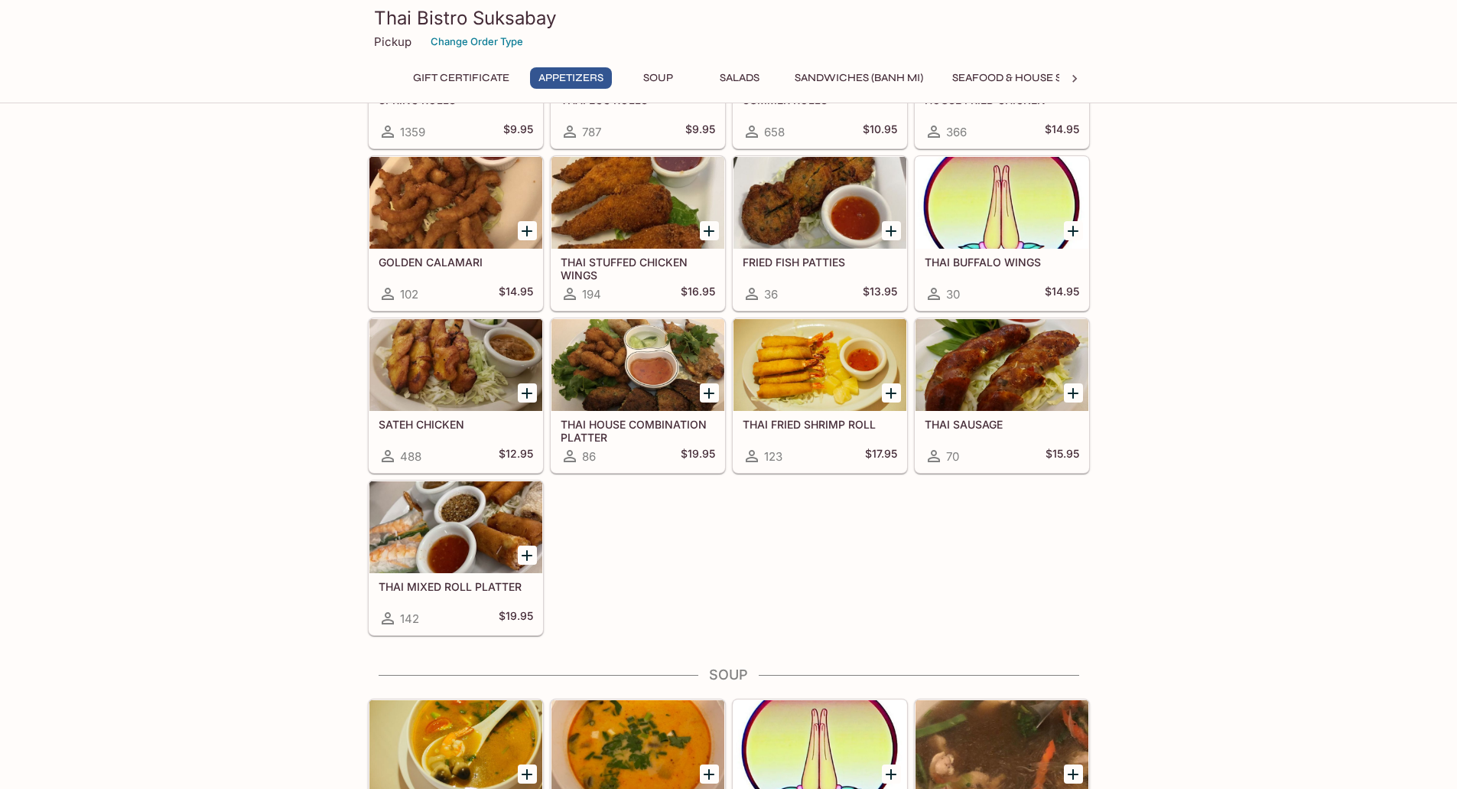
click at [453, 364] on div at bounding box center [455, 365] width 173 height 92
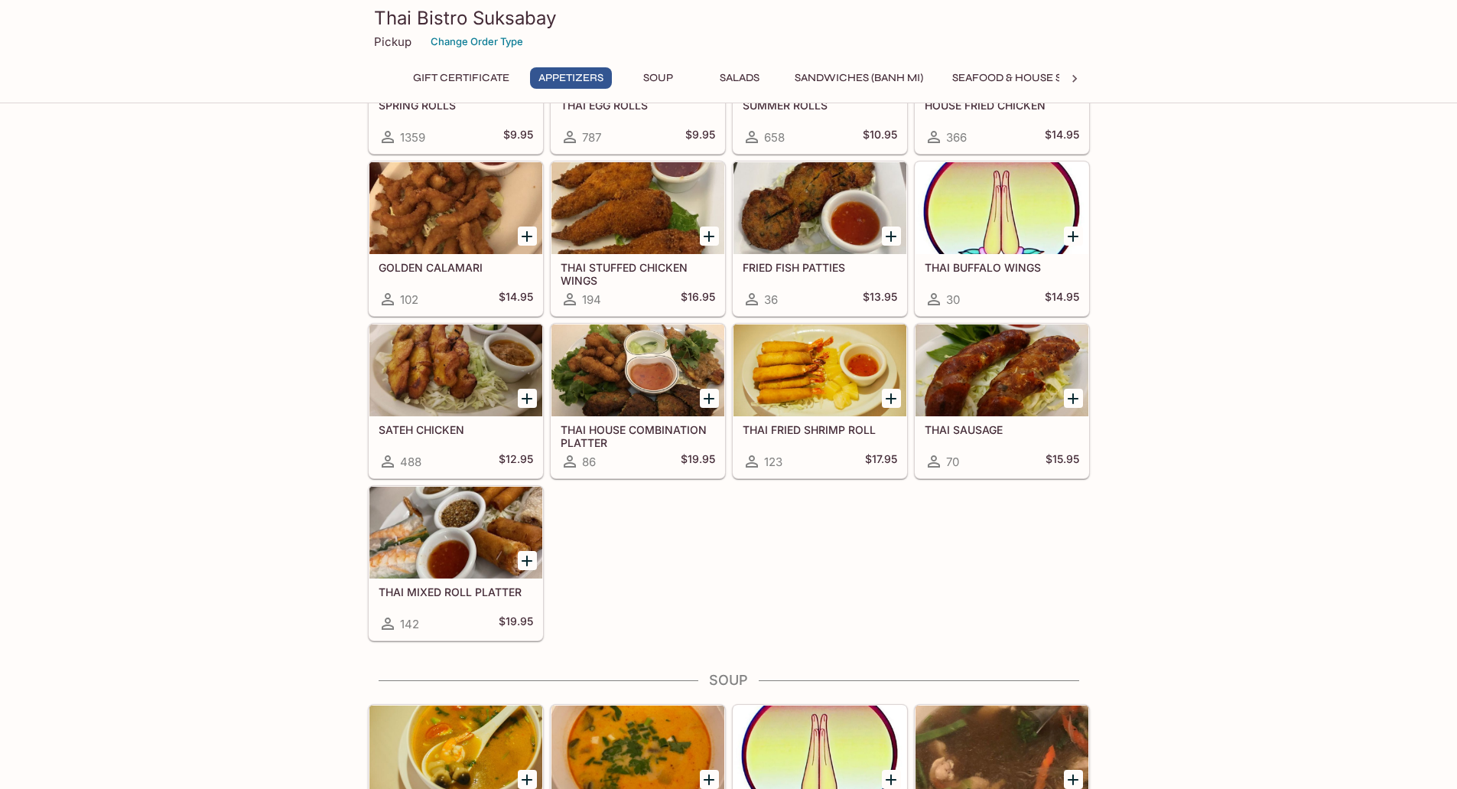
scroll to position [620, 0]
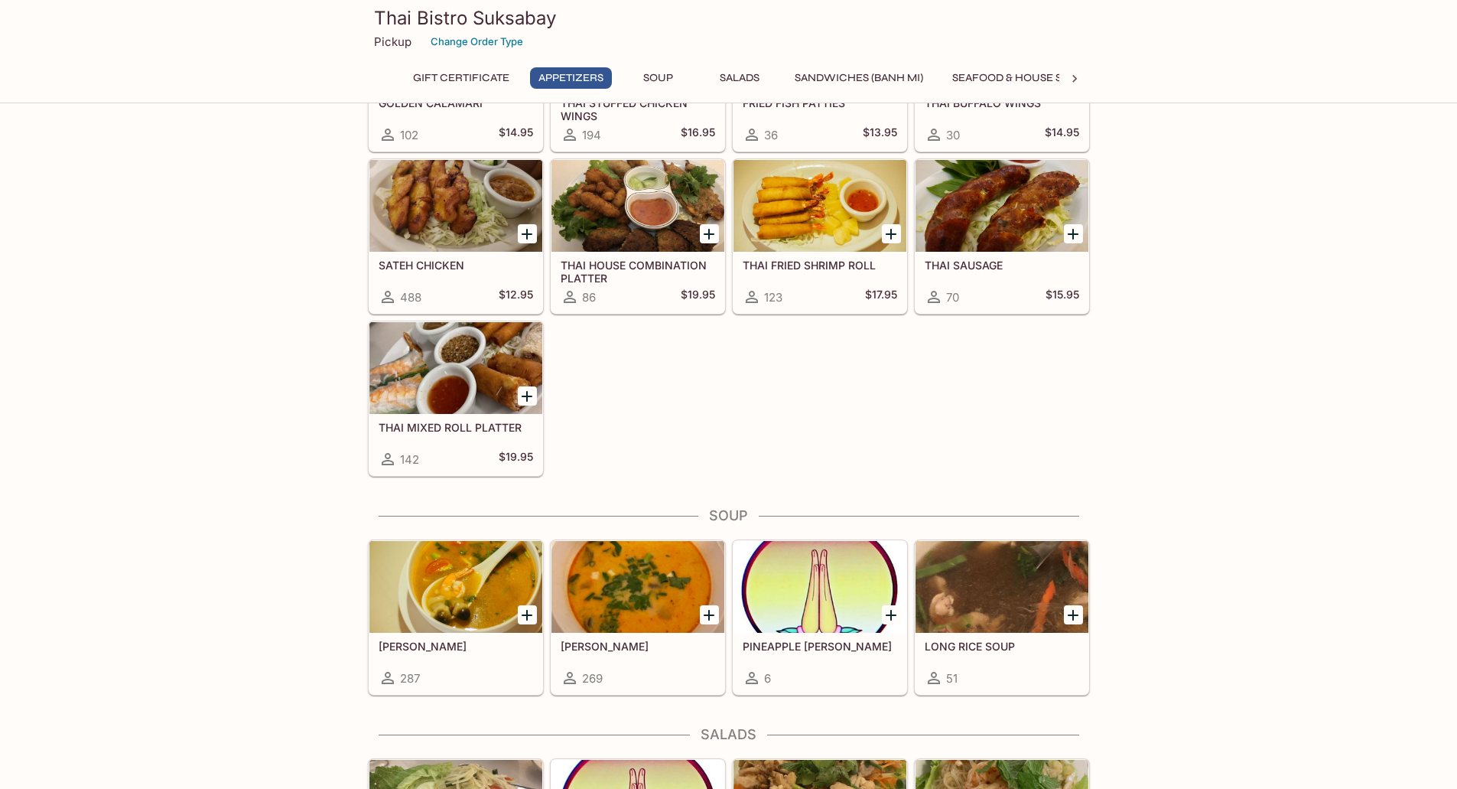
click at [481, 597] on div at bounding box center [455, 587] width 173 height 92
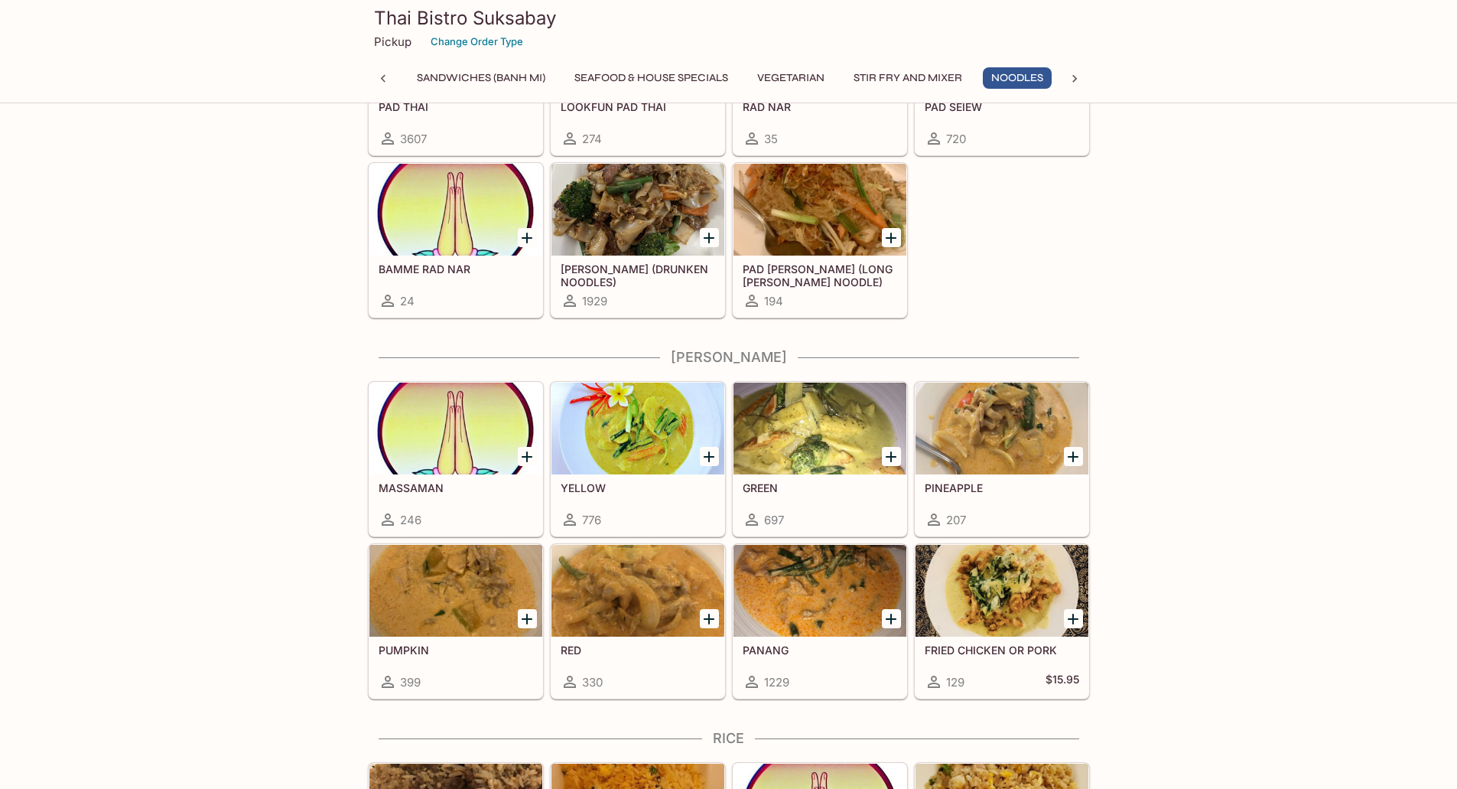
scroll to position [3680, 0]
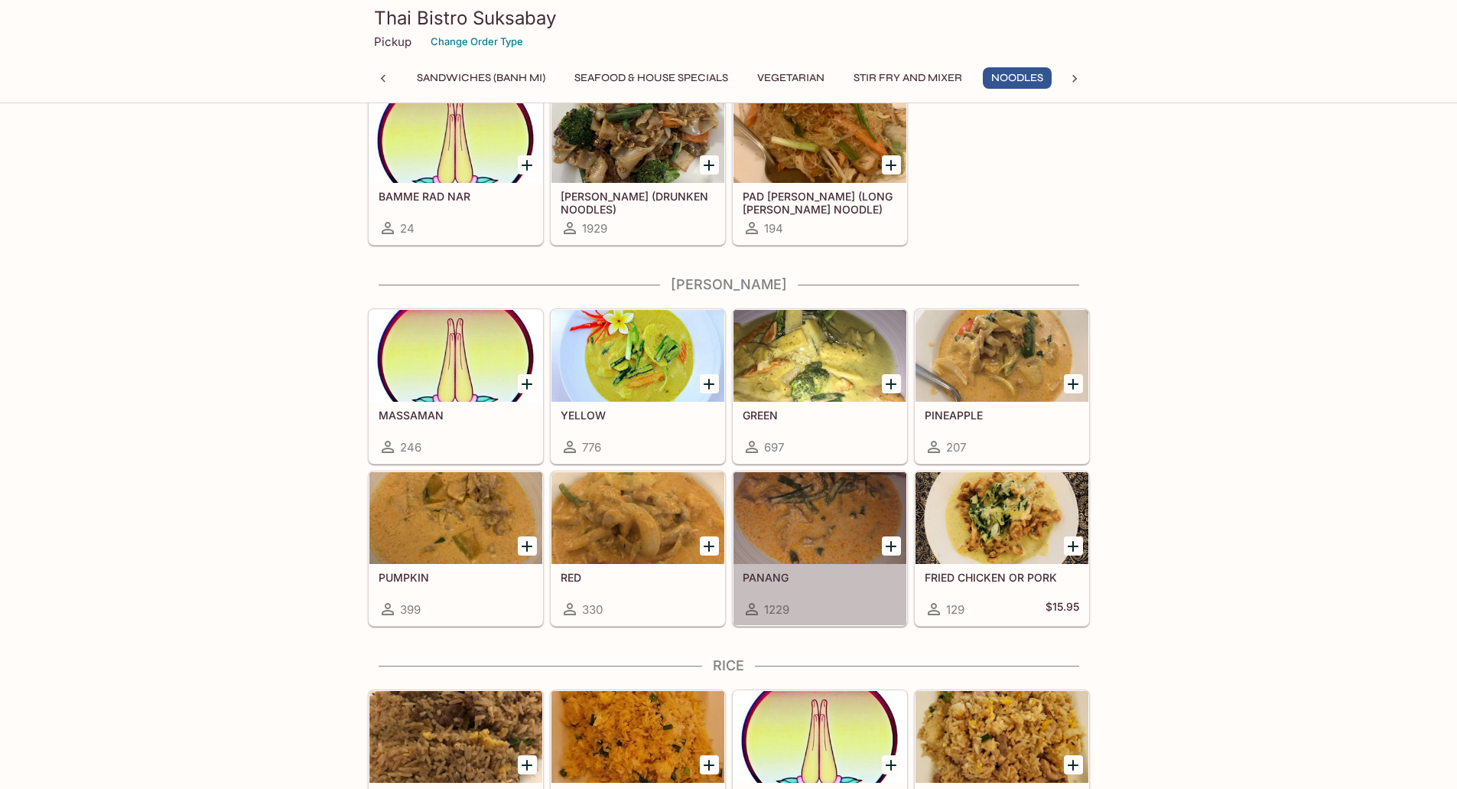
click at [814, 515] on div at bounding box center [820, 518] width 173 height 92
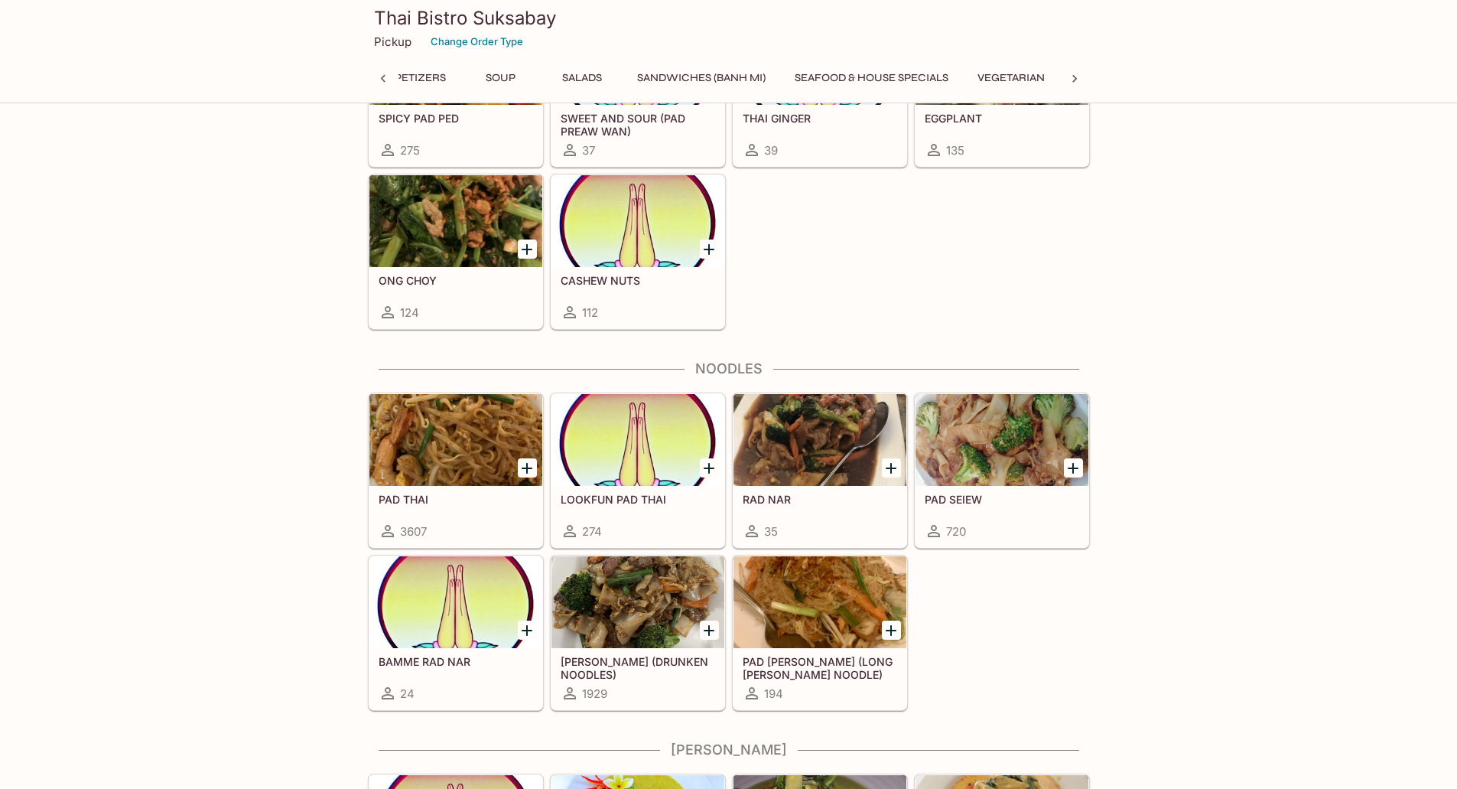
scroll to position [0, 287]
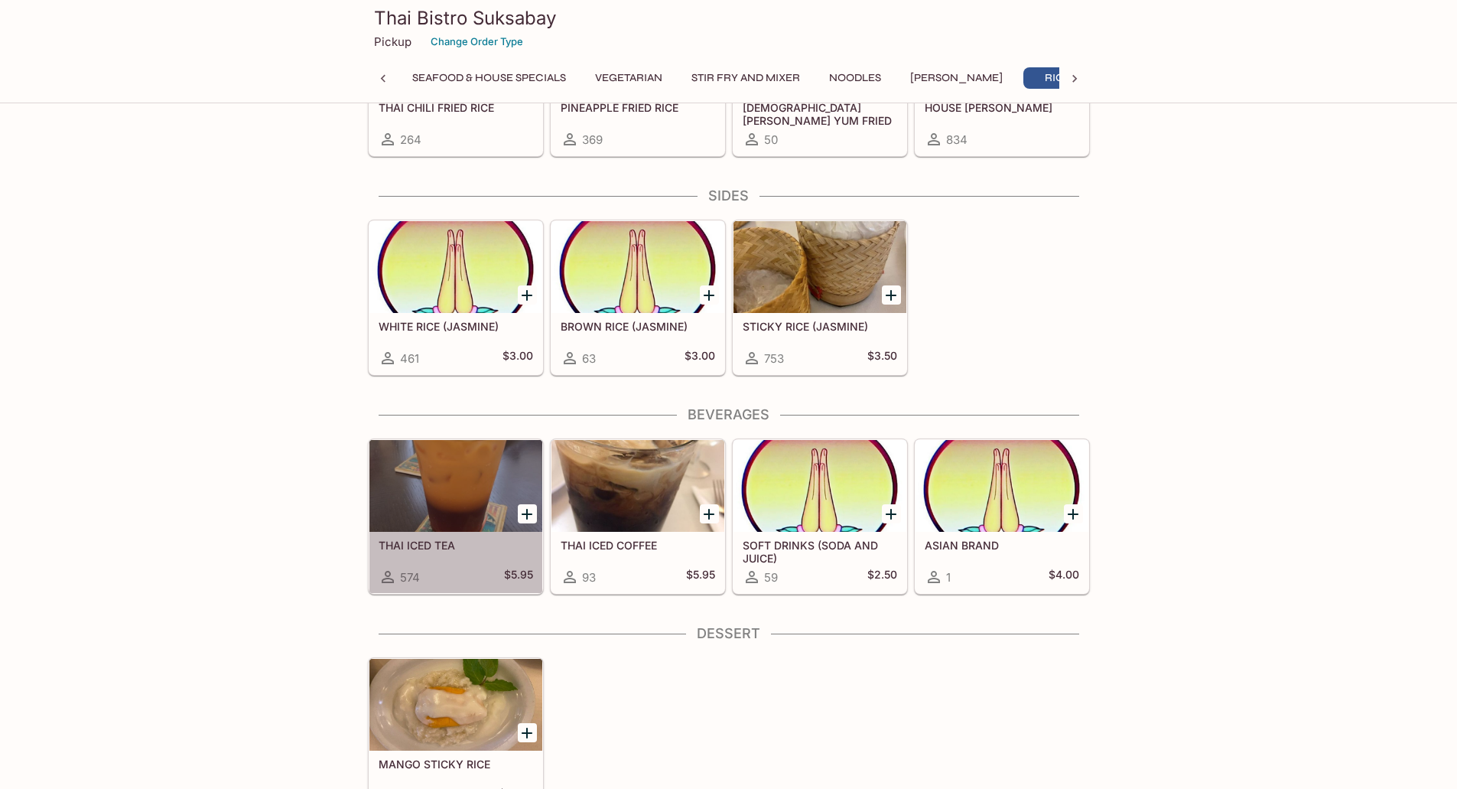
click at [478, 473] on div at bounding box center [455, 486] width 173 height 92
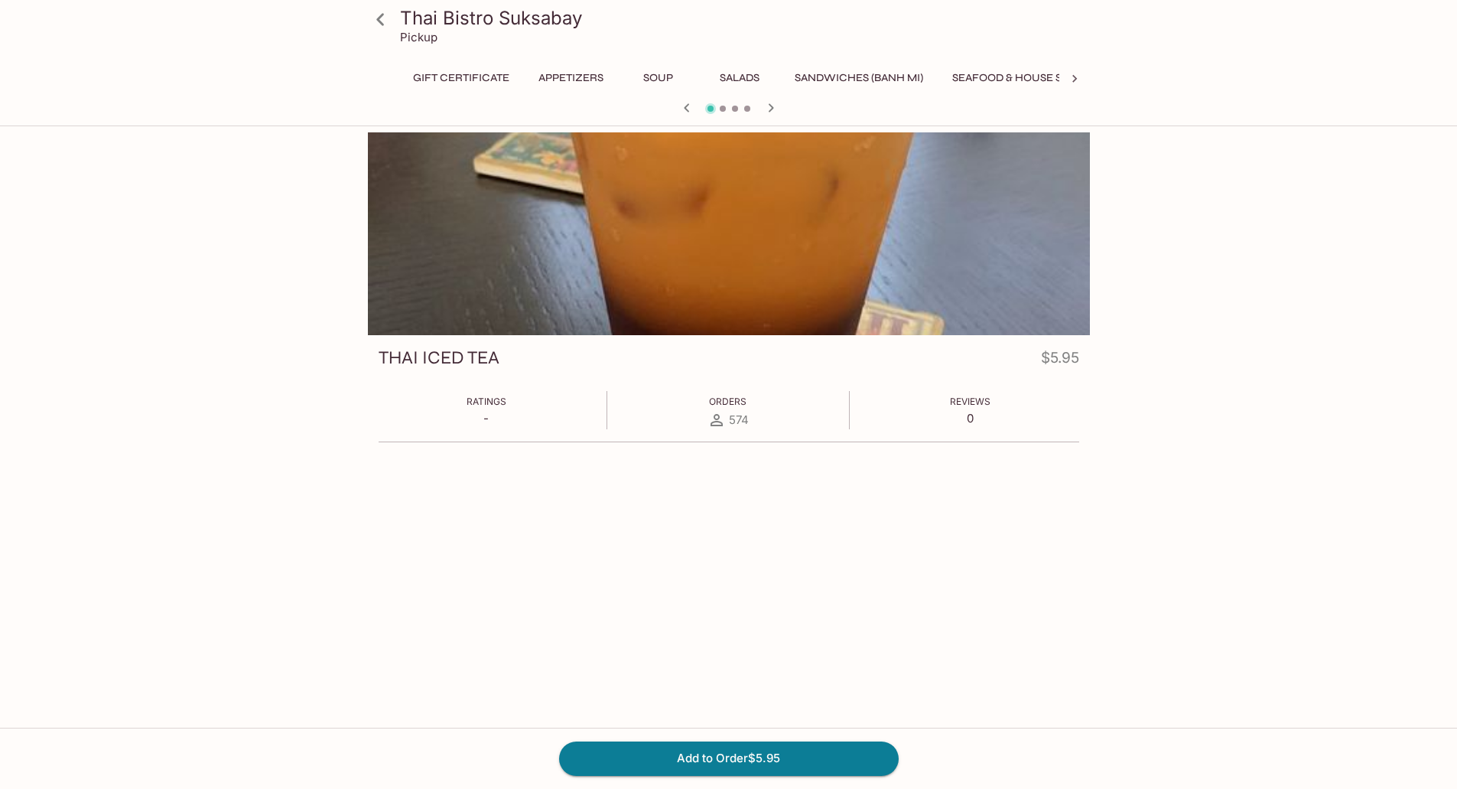
scroll to position [0, 714]
click at [416, 549] on div "THAI ICED TEA $5.95 Ratings - Orders 574 Reviews 0" at bounding box center [729, 444] width 722 height 624
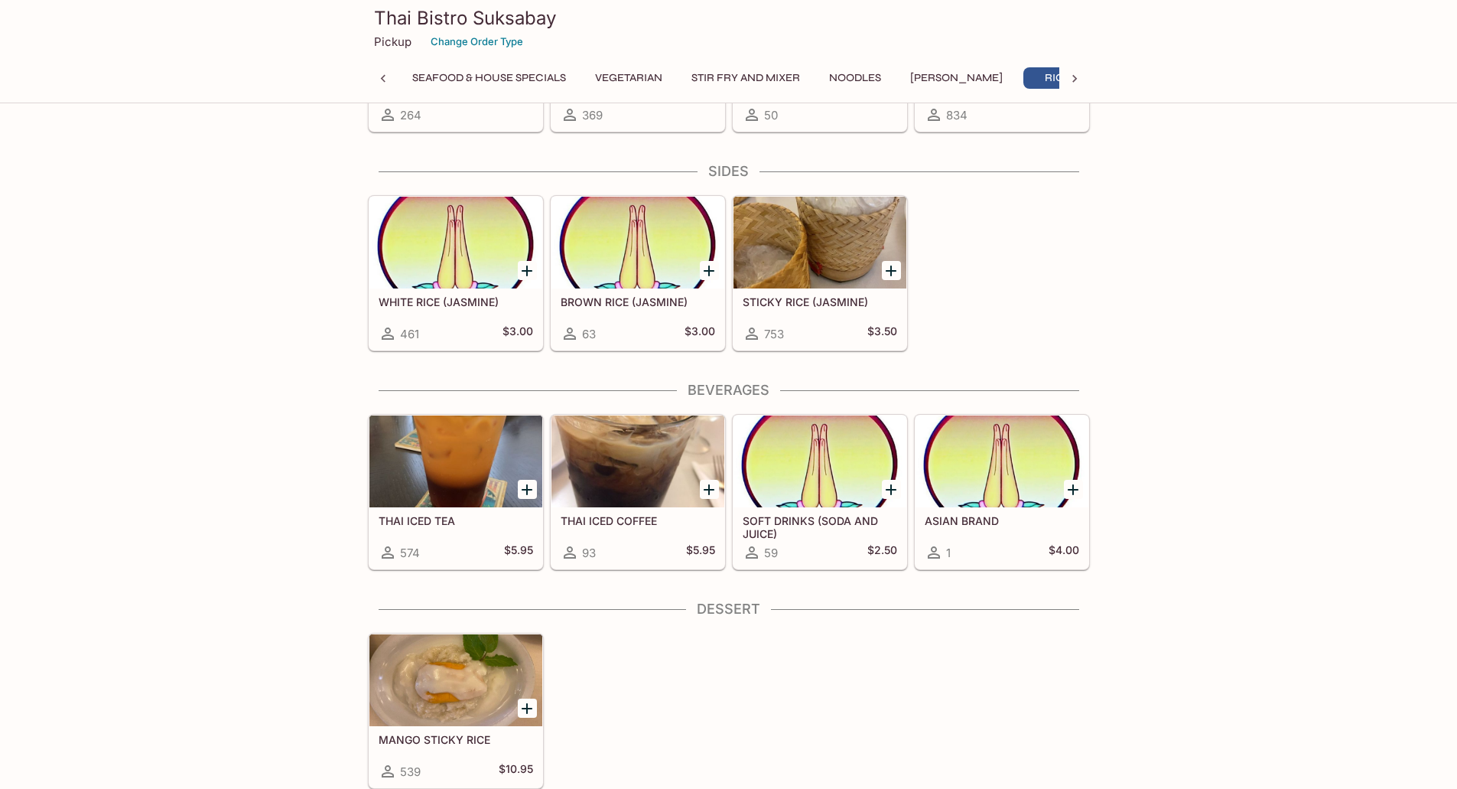
click at [1030, 309] on div "WHITE RICE (JASMINE) 461 $3.00 BROWN RICE (JASMINE) 63 $3.00 STICKY RICE (JASMI…" at bounding box center [726, 270] width 728 height 162
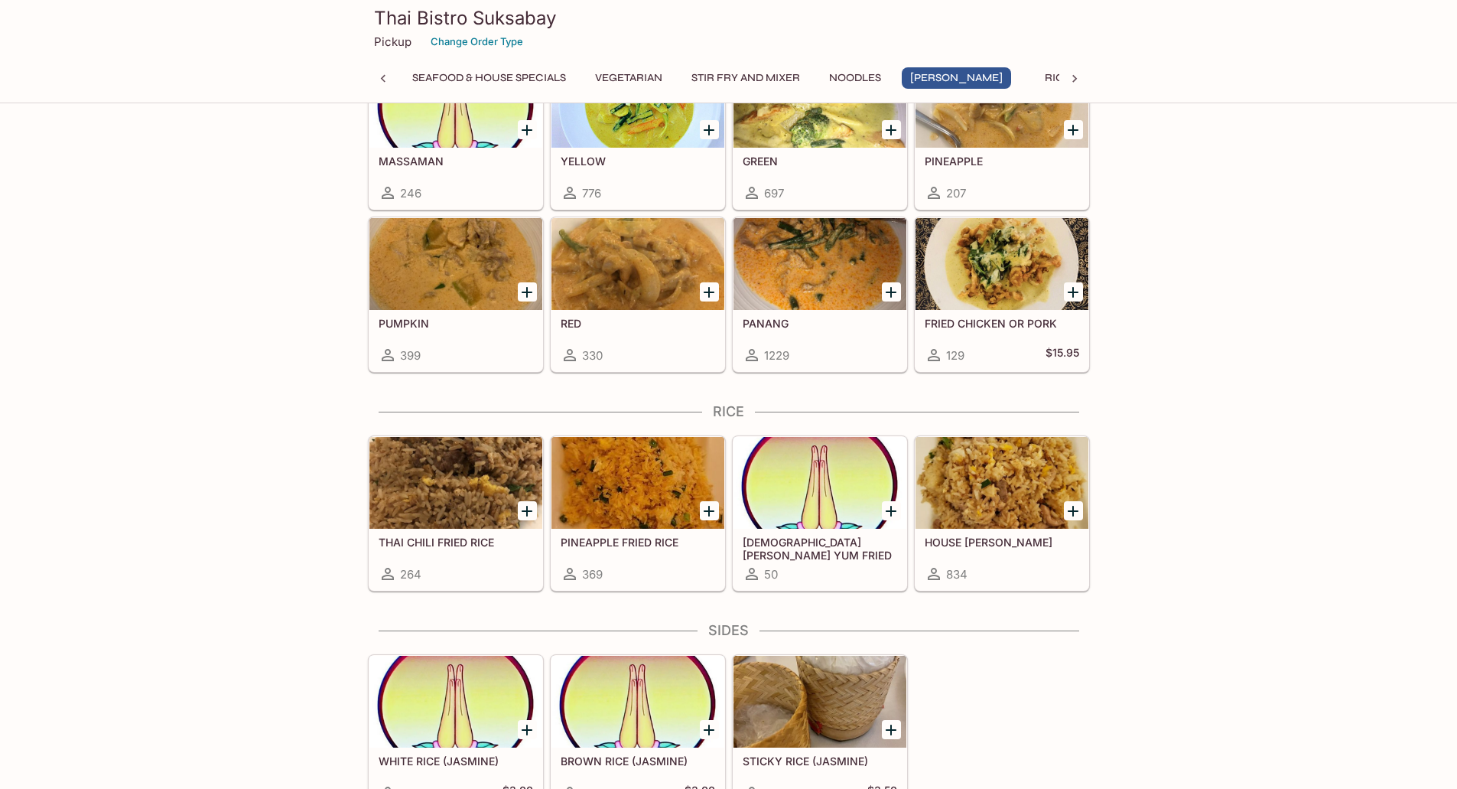
scroll to position [3244, 0]
